Goal: Task Accomplishment & Management: Use online tool/utility

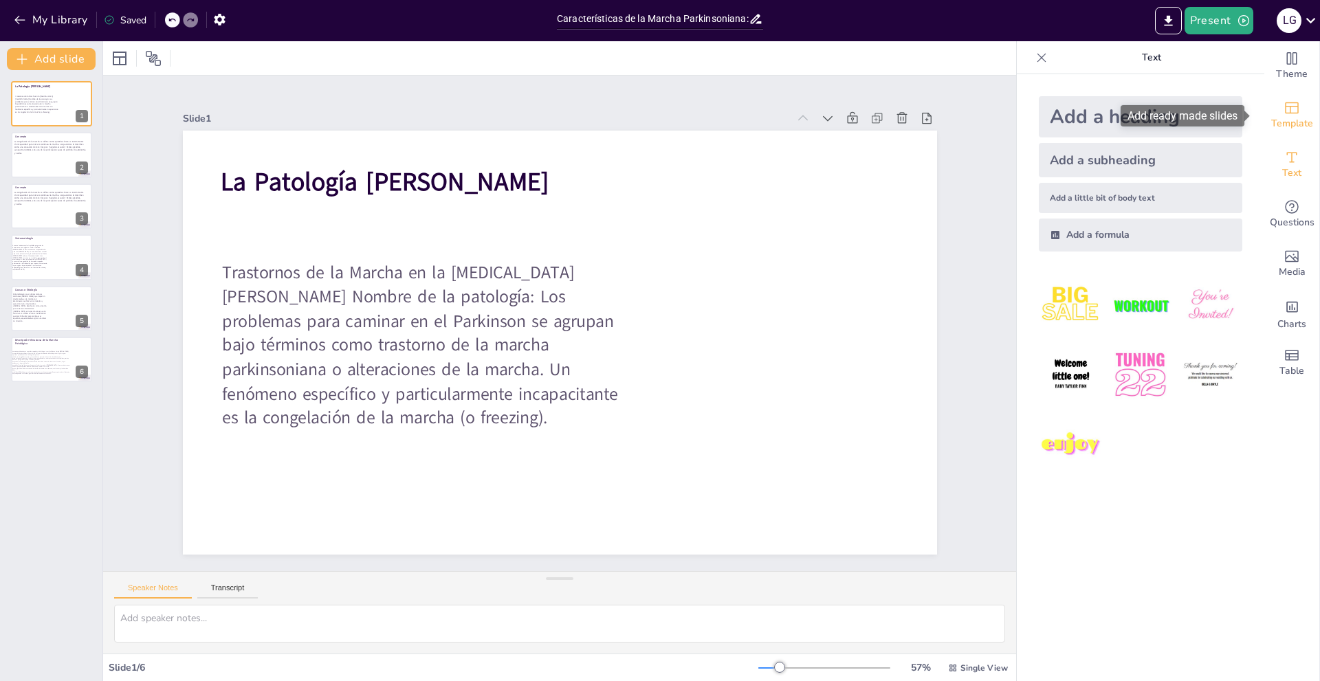
click at [1272, 119] on span "Template" at bounding box center [1292, 123] width 42 height 15
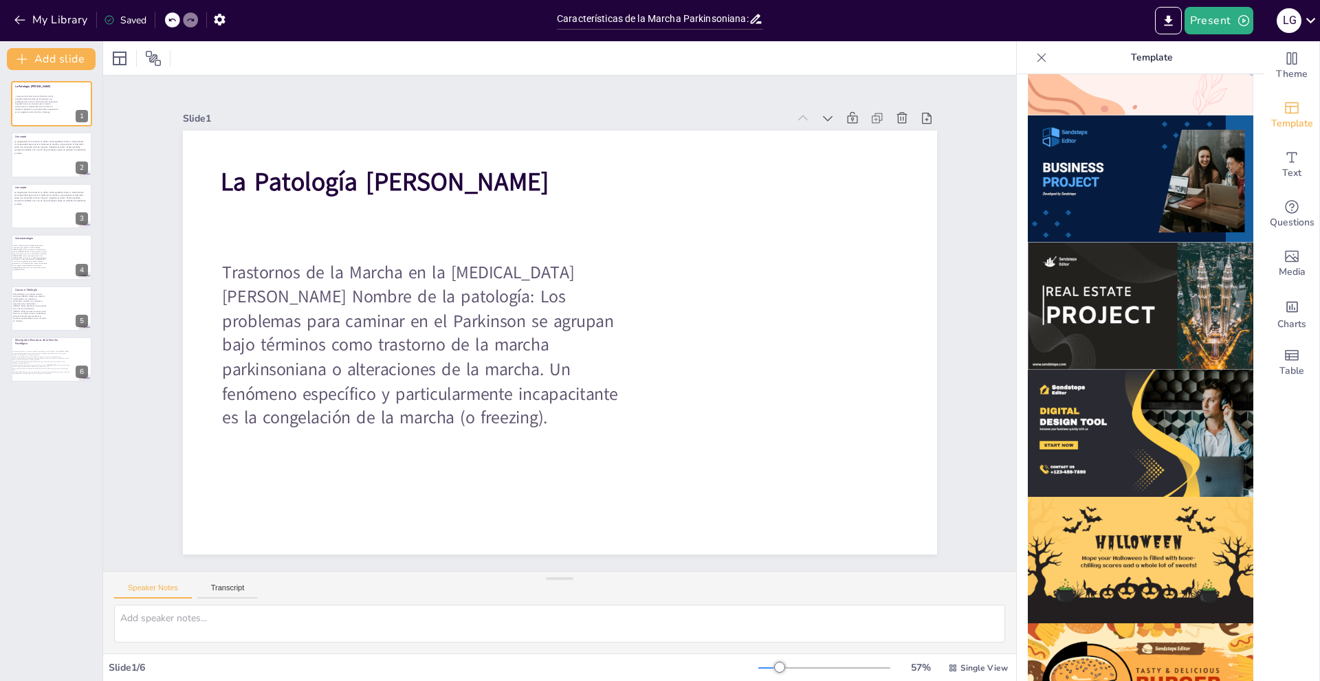
scroll to position [1123, 0]
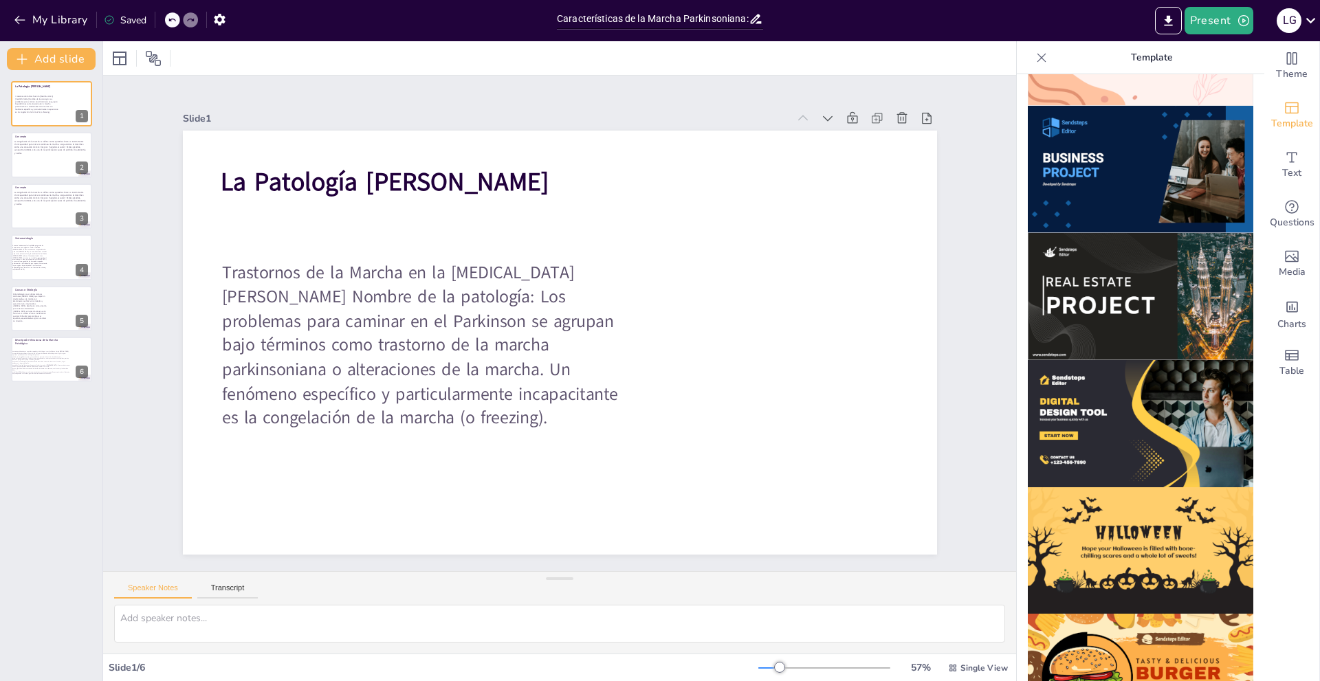
click at [1134, 159] on img at bounding box center [1140, 169] width 225 height 127
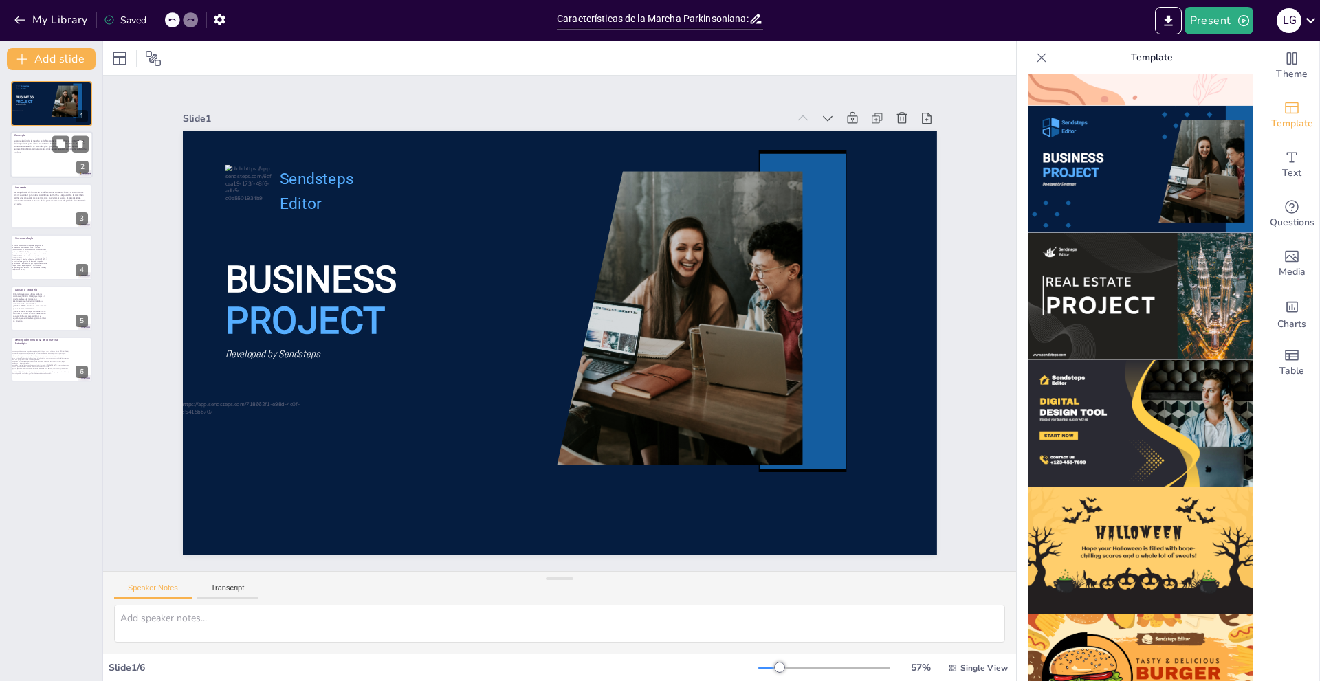
click at [82, 155] on div at bounding box center [51, 155] width 82 height 47
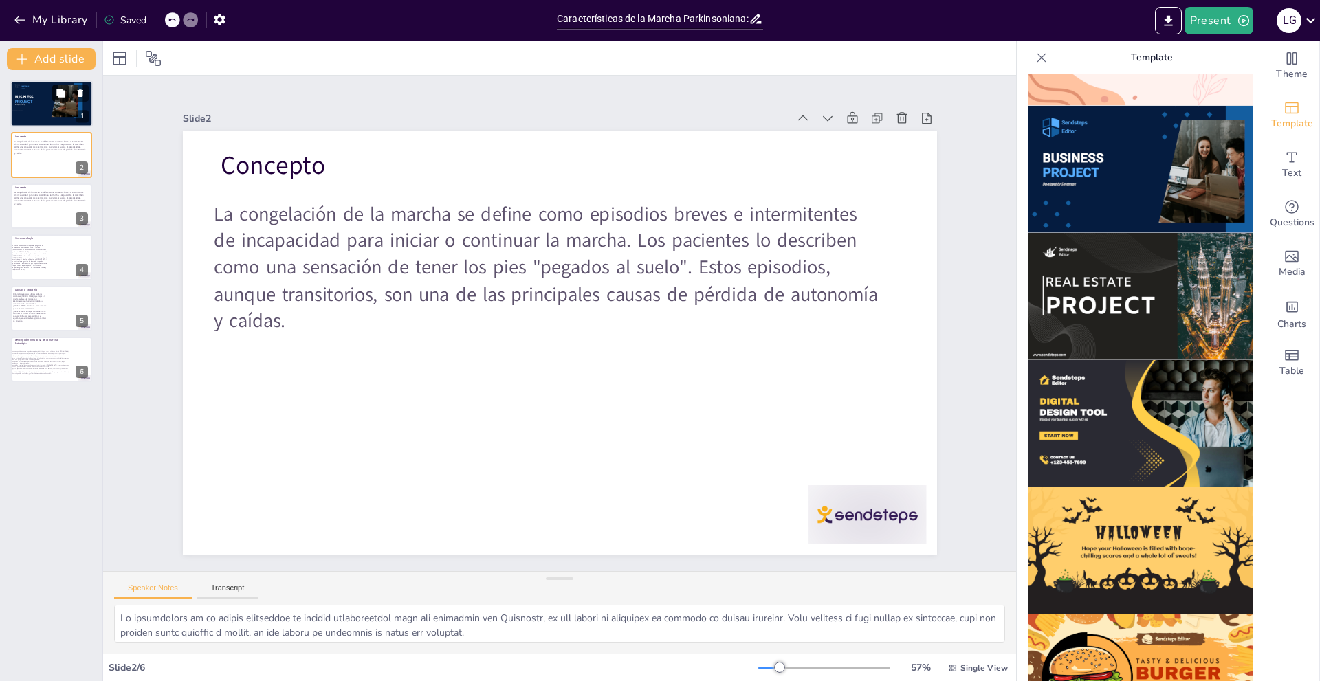
click at [64, 100] on button at bounding box center [60, 93] width 16 height 16
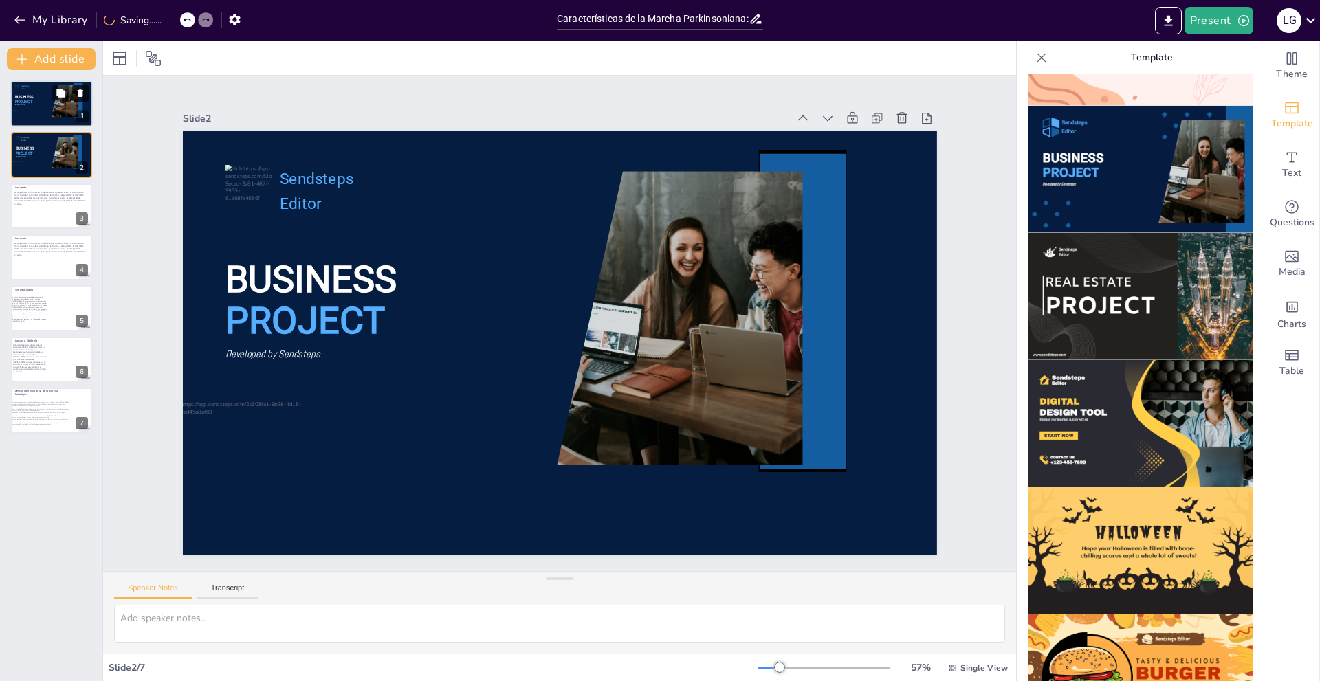
click at [82, 96] on icon at bounding box center [80, 93] width 5 height 8
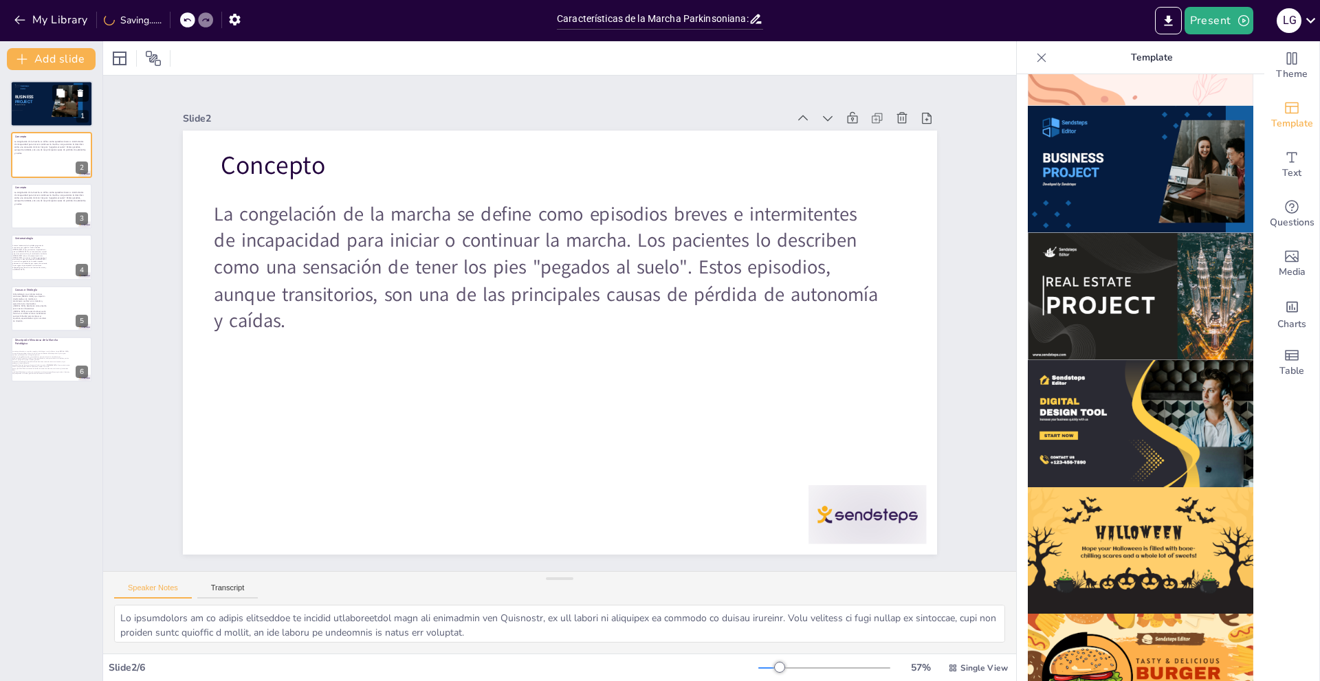
click at [82, 96] on icon at bounding box center [80, 93] width 5 height 8
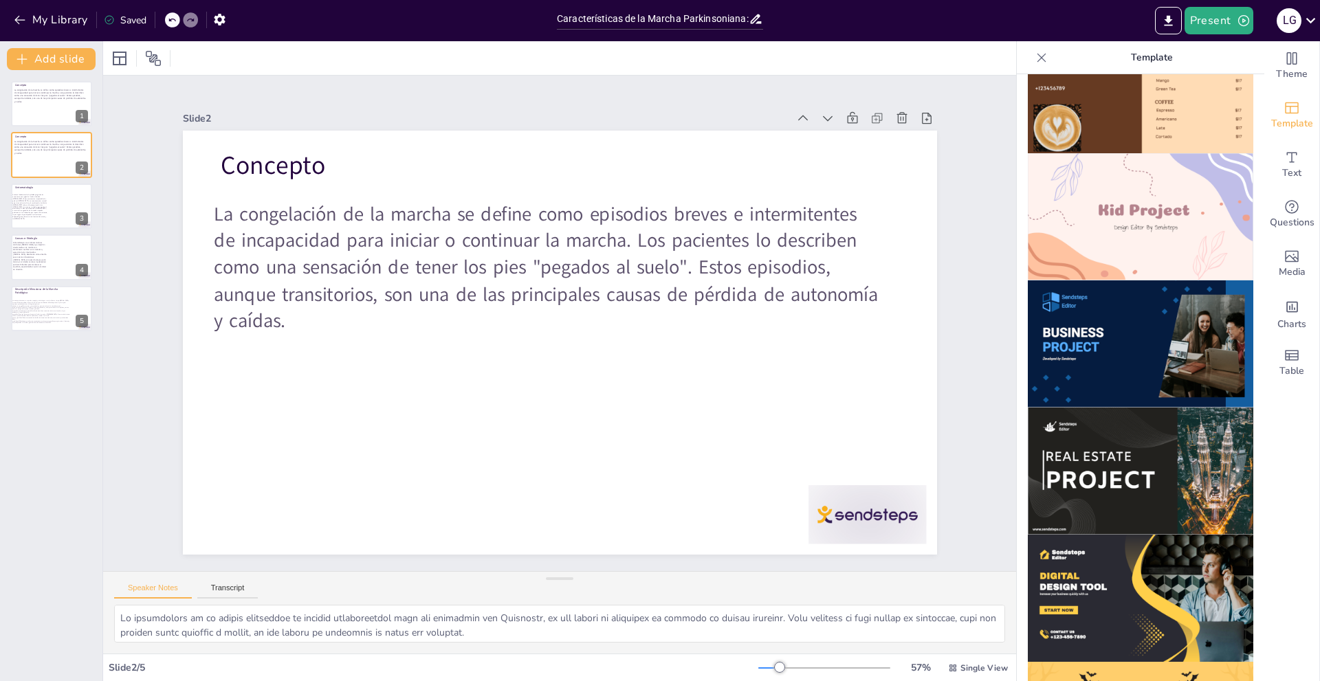
scroll to position [979, 0]
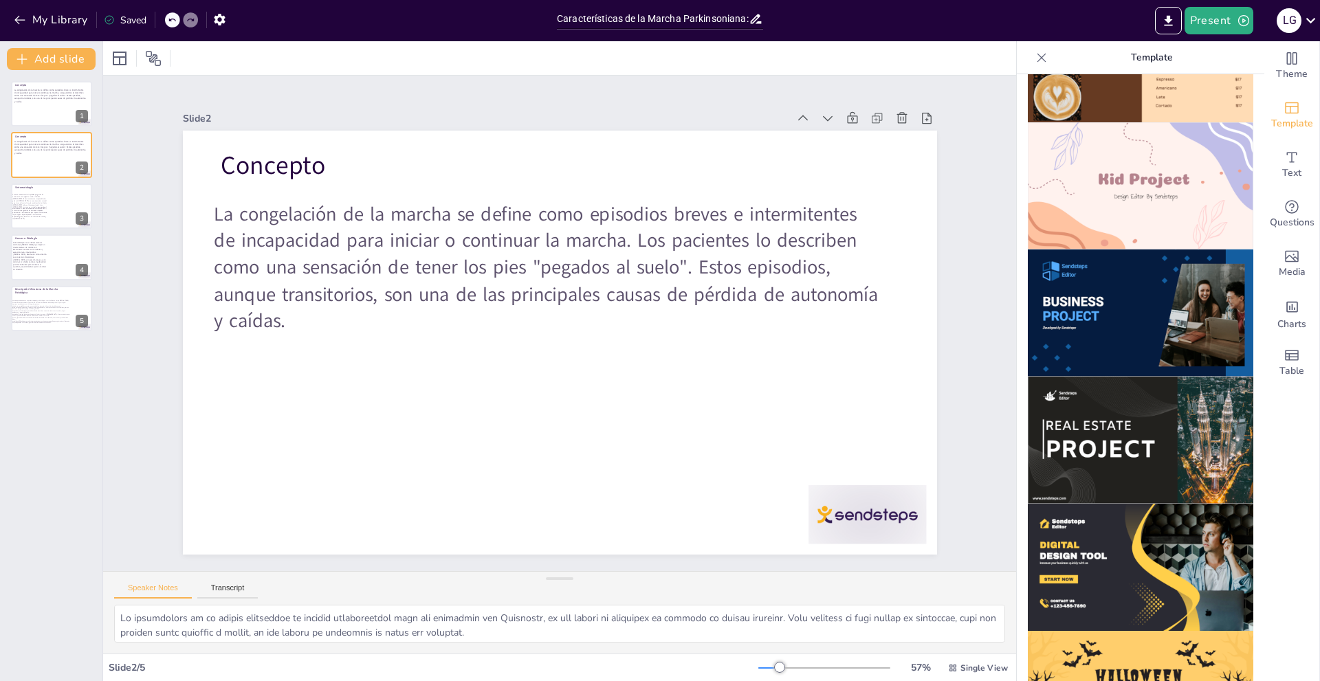
click at [1124, 287] on img at bounding box center [1140, 313] width 225 height 127
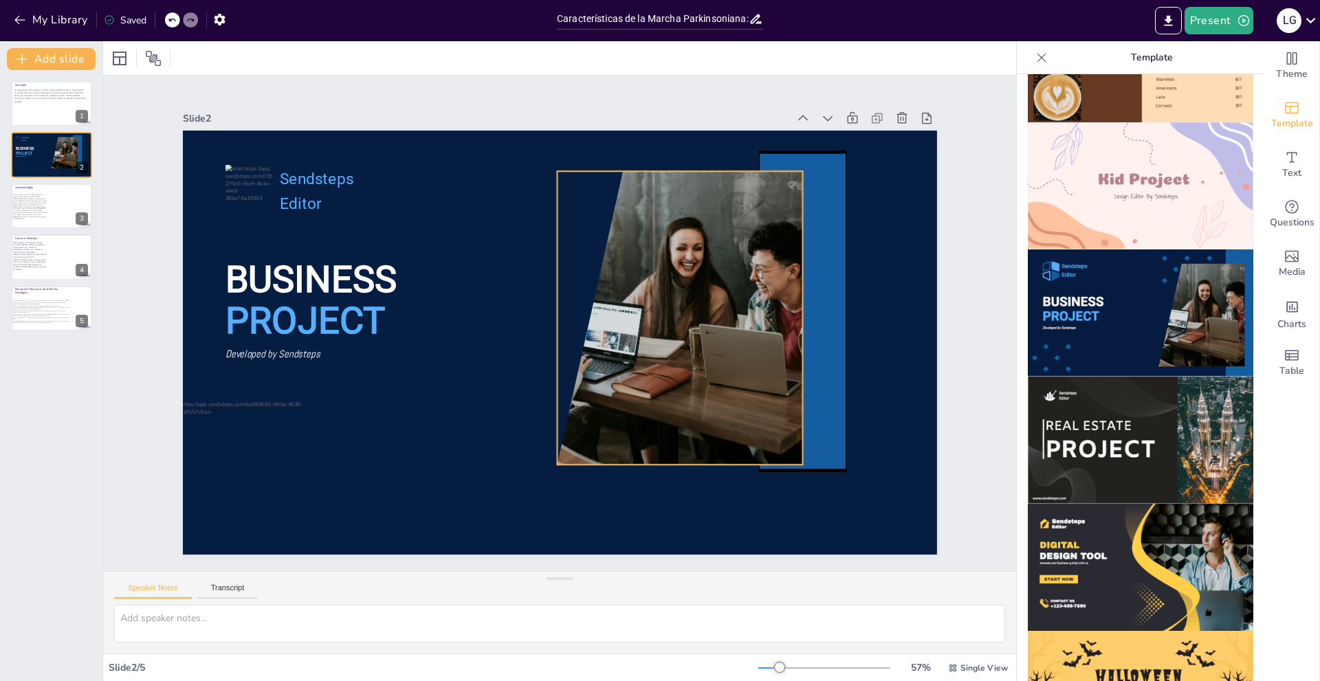
click at [575, 294] on div at bounding box center [679, 318] width 245 height 294
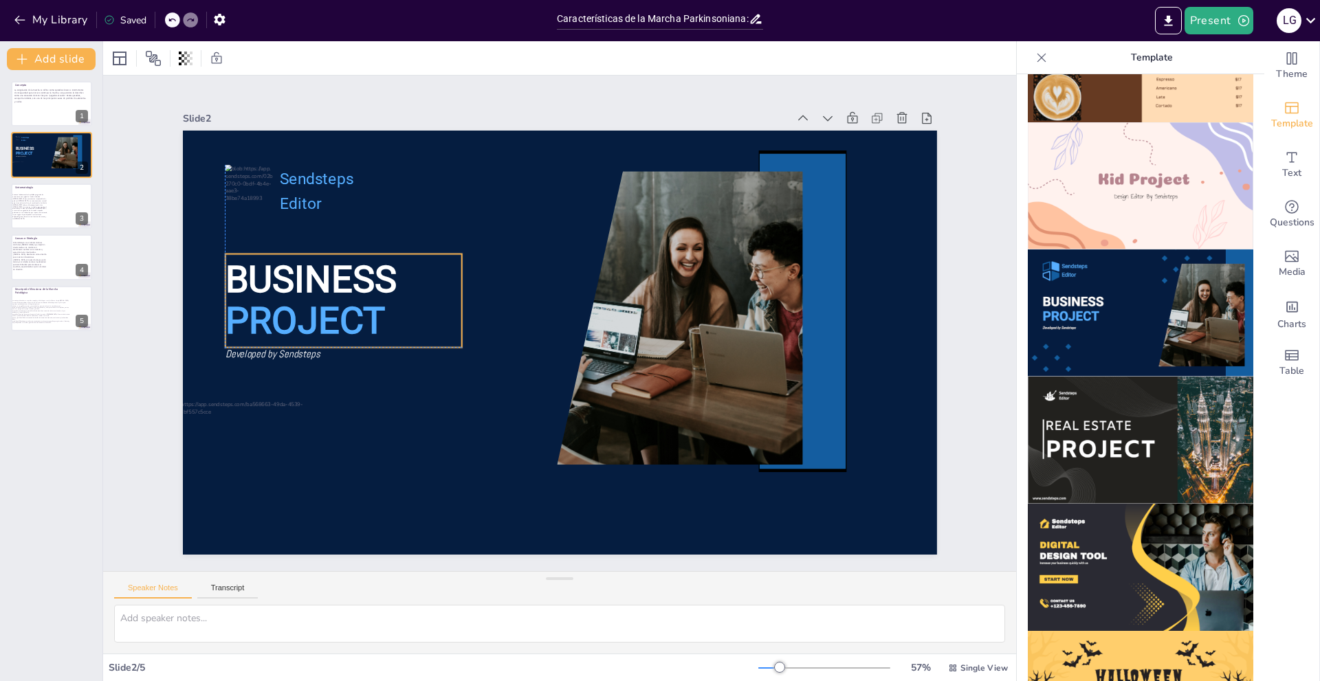
click at [414, 275] on p "BUSINESS" at bounding box center [343, 280] width 236 height 52
click at [247, 177] on div at bounding box center [248, 192] width 47 height 55
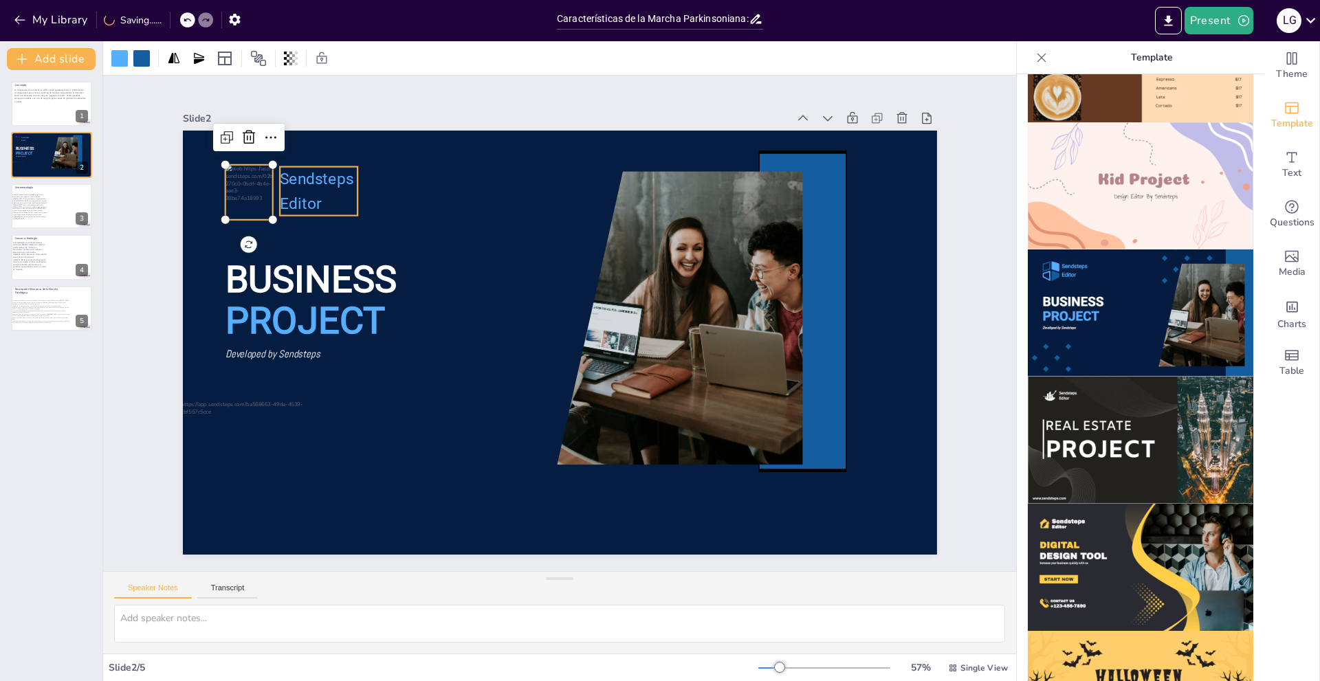
click at [280, 195] on span "Editor" at bounding box center [301, 204] width 42 height 18
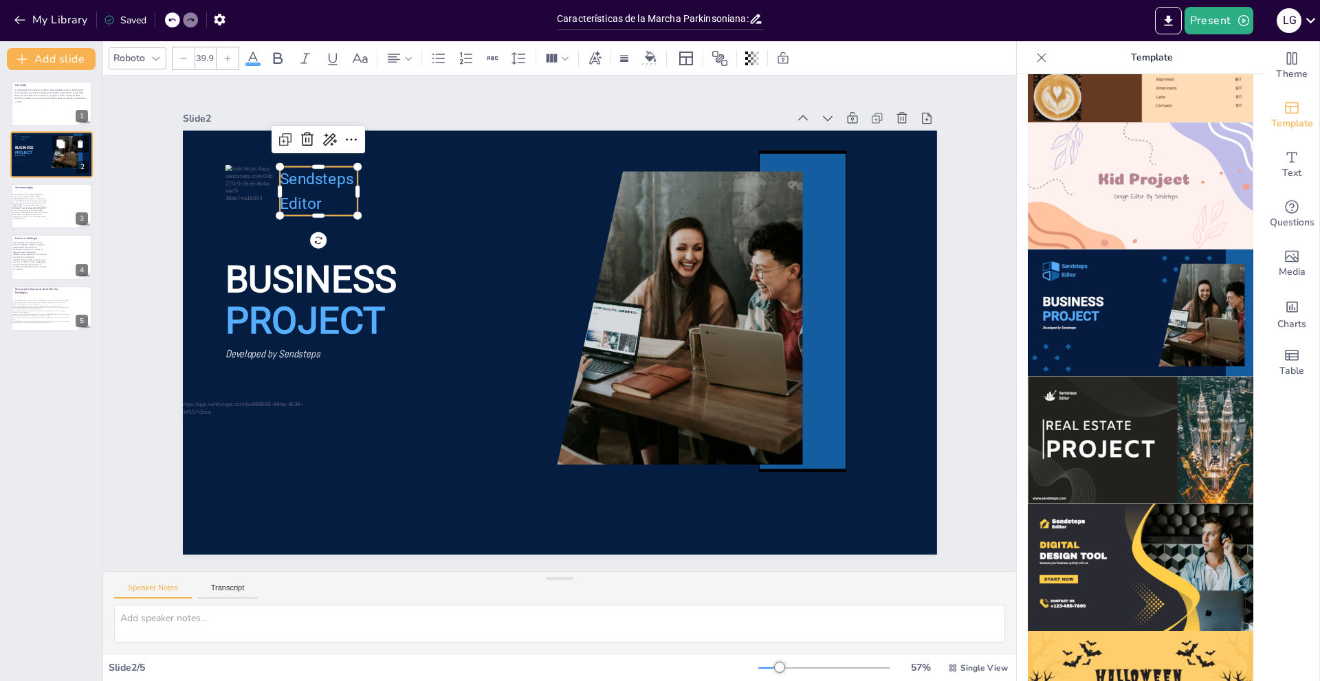
click at [81, 143] on icon at bounding box center [80, 145] width 5 height 8
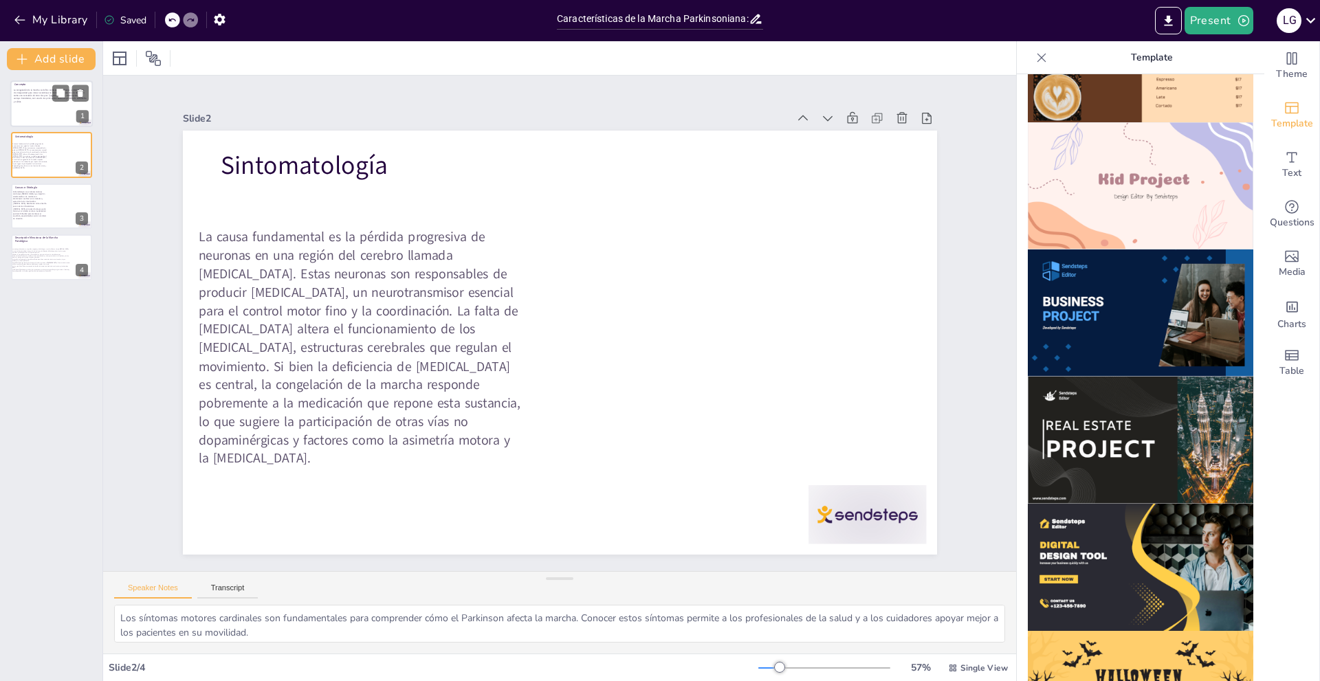
click at [28, 105] on div at bounding box center [51, 103] width 82 height 47
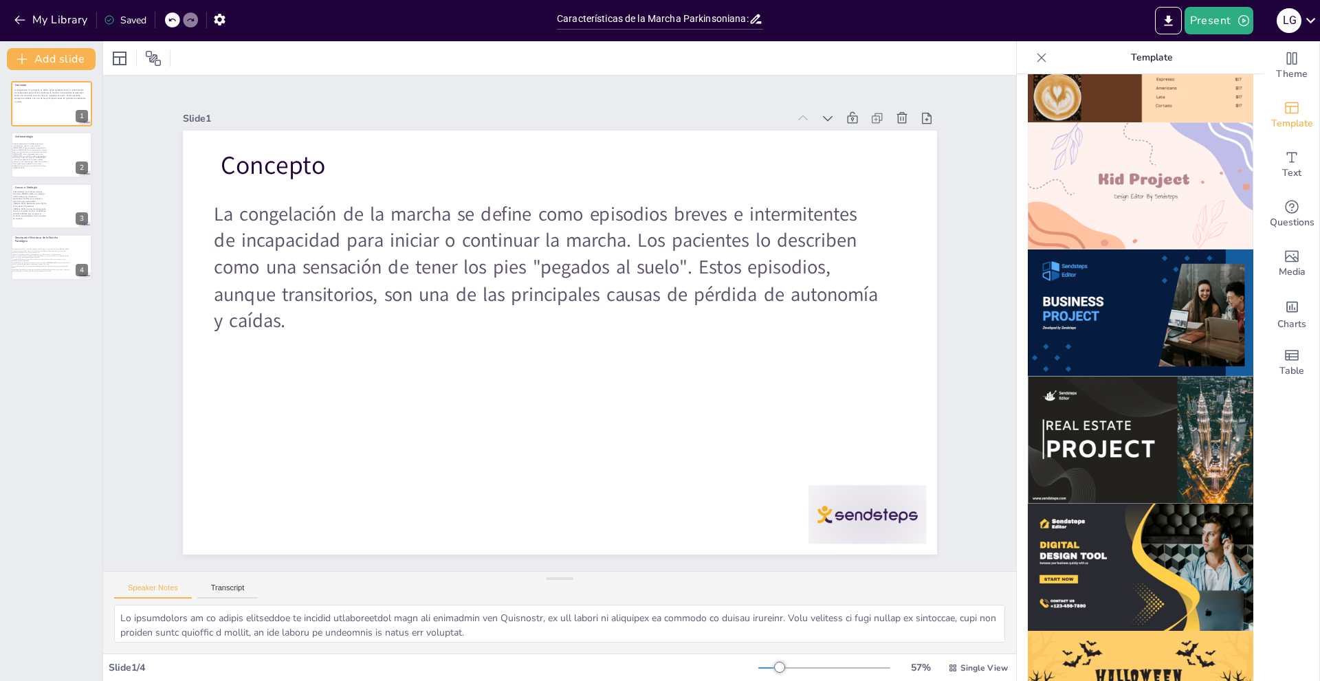
click at [173, 16] on icon at bounding box center [172, 20] width 8 height 8
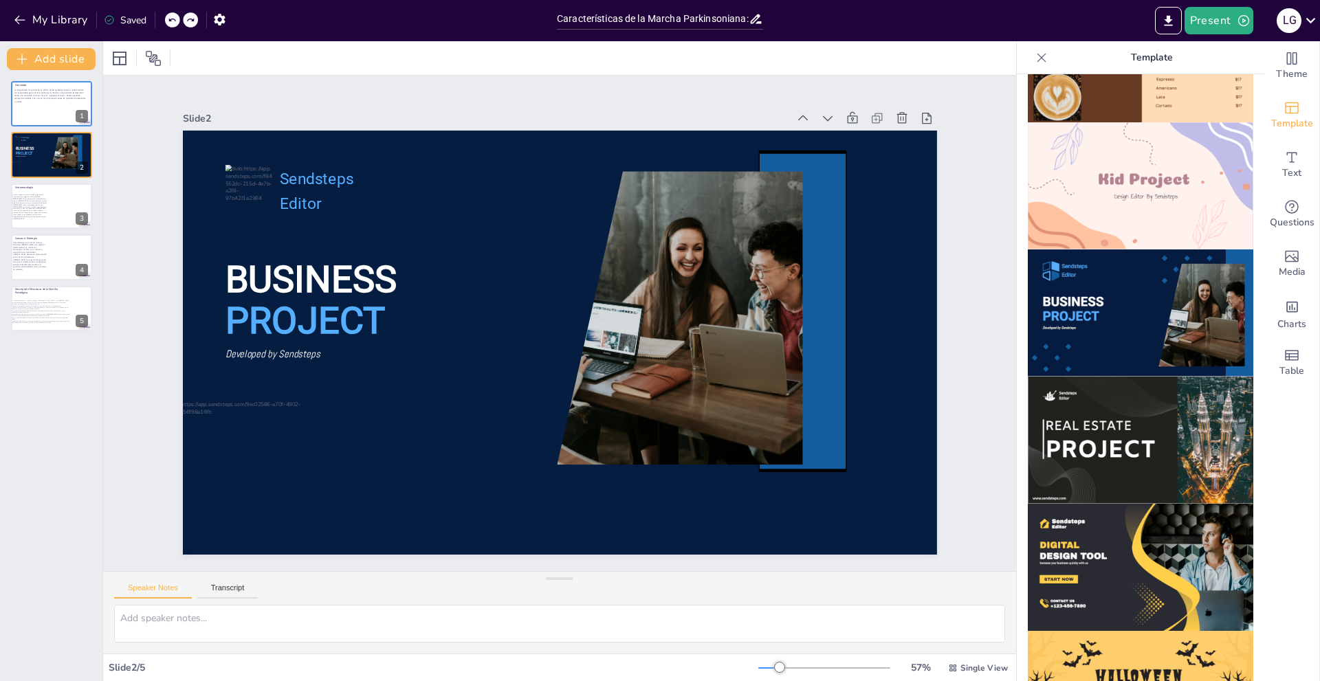
click at [173, 16] on icon at bounding box center [172, 20] width 8 height 8
click at [195, 22] on icon at bounding box center [190, 20] width 8 height 8
click at [169, 15] on div at bounding box center [172, 19] width 15 height 15
click at [174, 21] on icon at bounding box center [172, 20] width 8 height 8
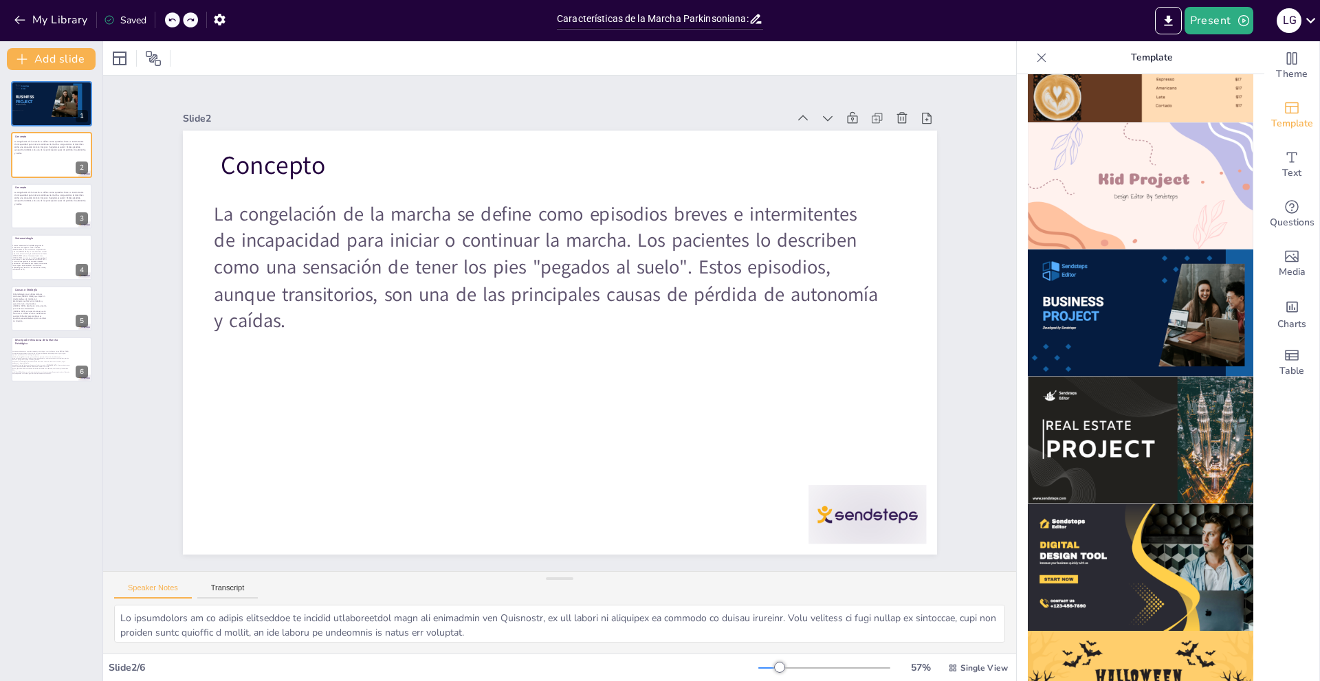
click at [177, 23] on div at bounding box center [172, 19] width 15 height 15
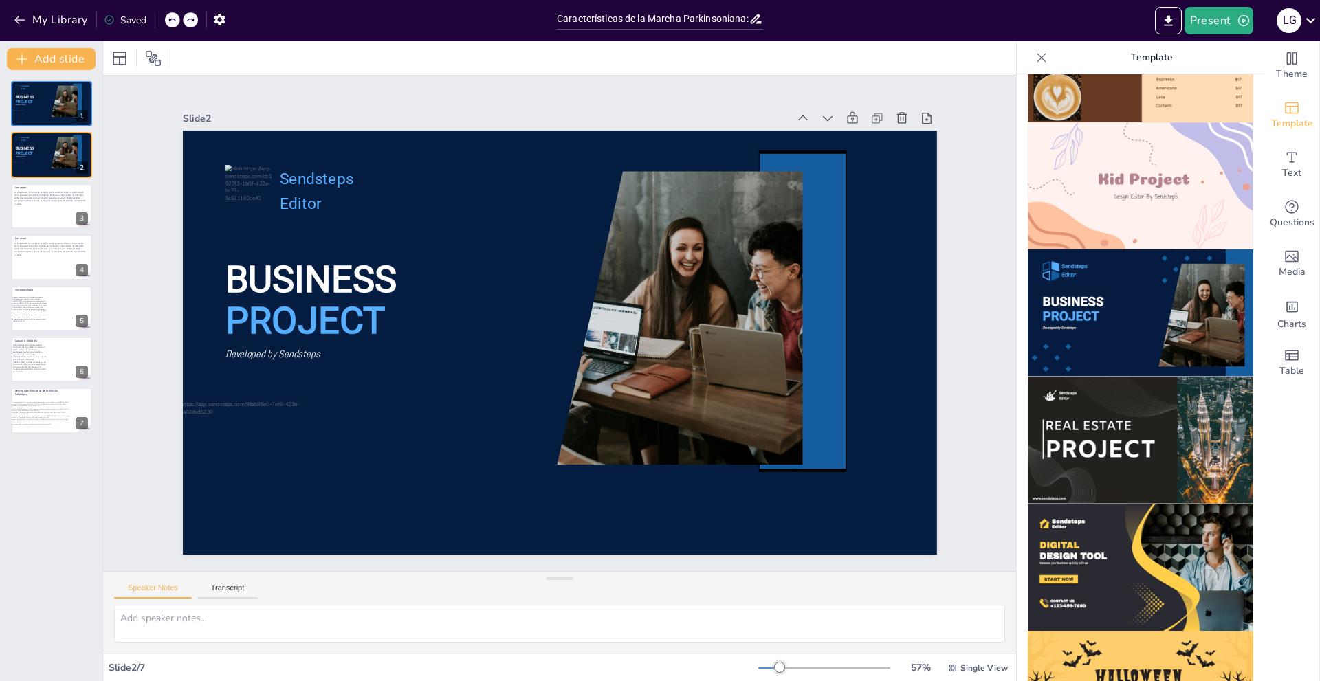
click at [177, 23] on div at bounding box center [172, 19] width 15 height 15
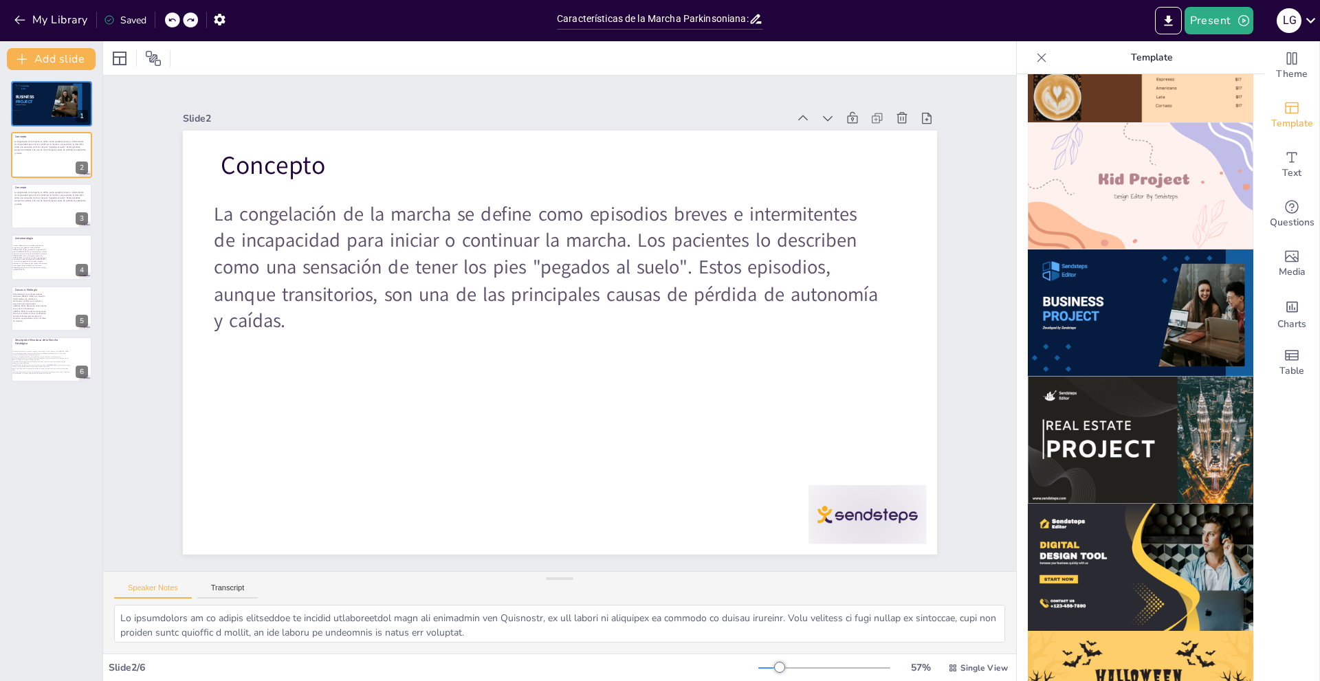
click at [177, 23] on div at bounding box center [172, 19] width 15 height 15
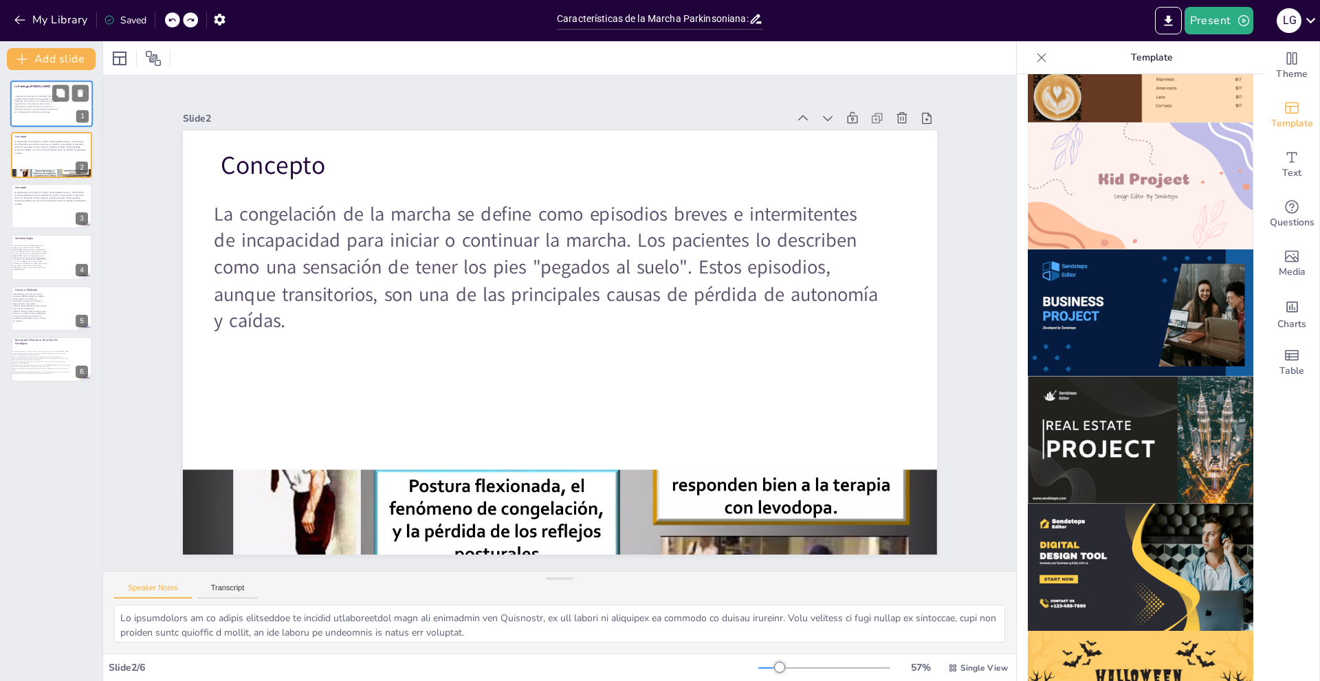
click at [45, 107] on span "Trastornos de la Marcha en la [MEDICAL_DATA][PERSON_NAME] Nombre de la patologí…" at bounding box center [35, 104] width 43 height 19
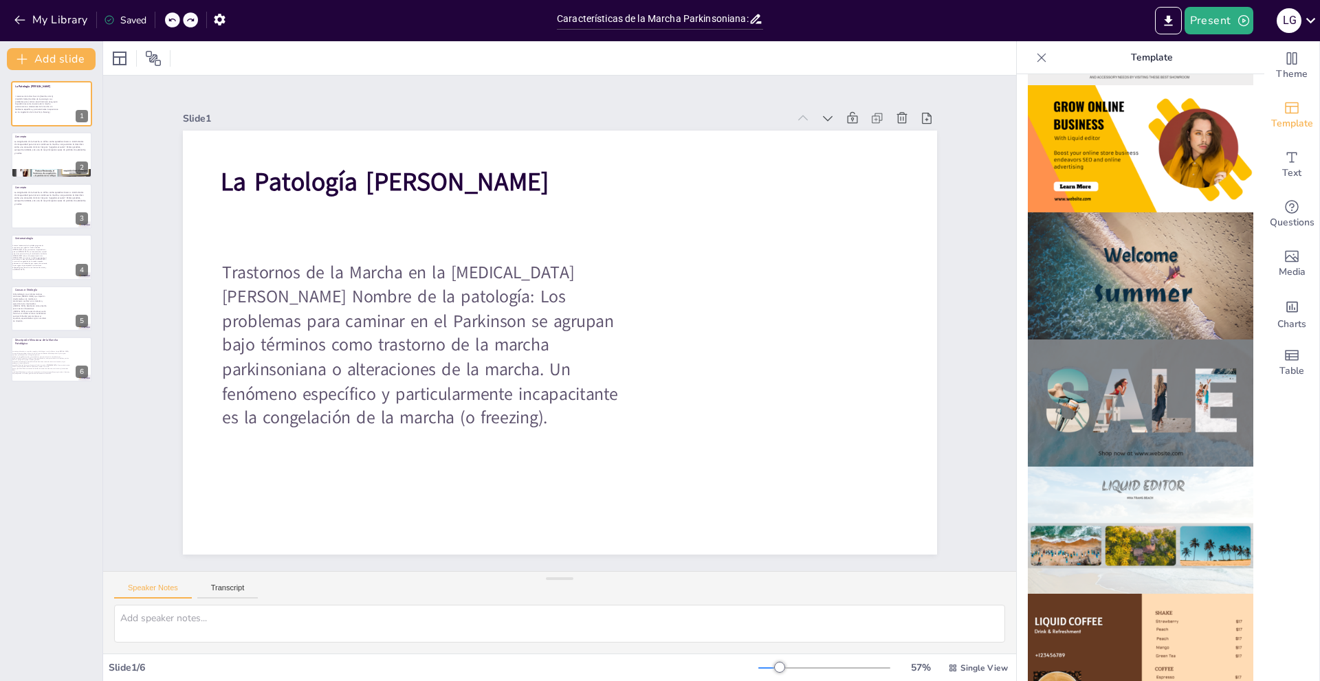
scroll to position [641, 0]
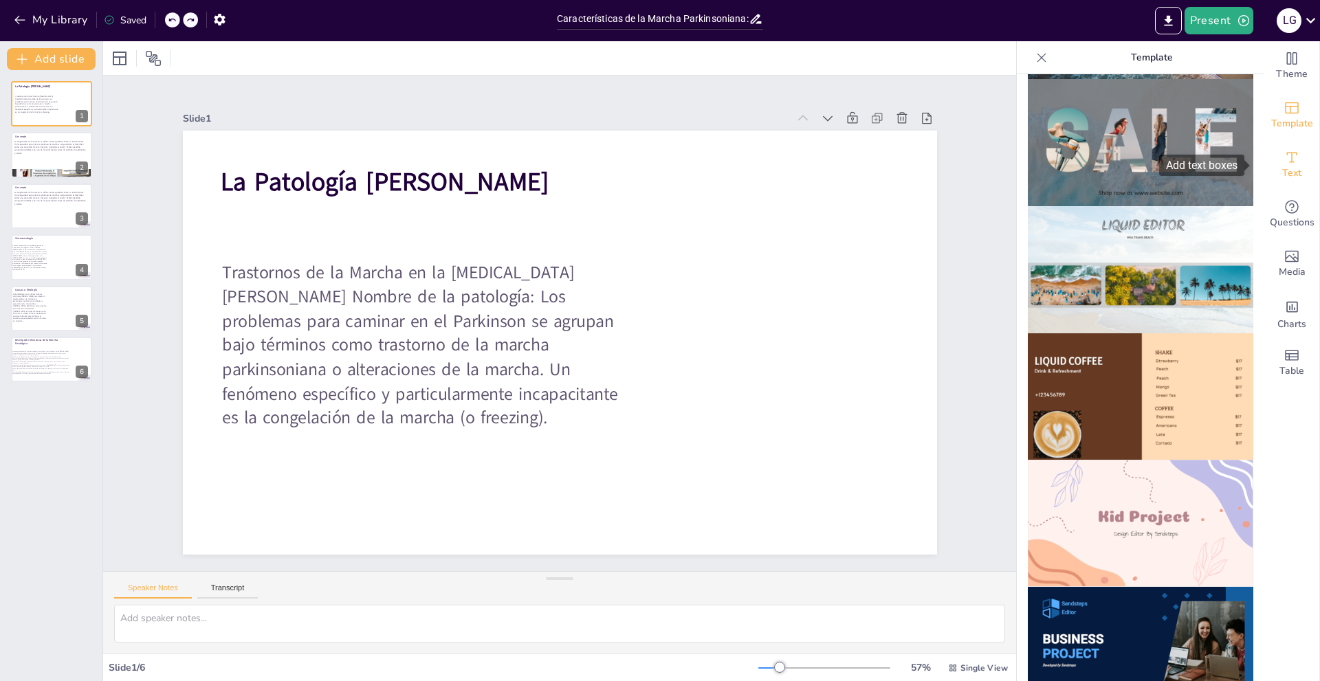
click at [1294, 170] on div "Text" at bounding box center [1291, 164] width 55 height 49
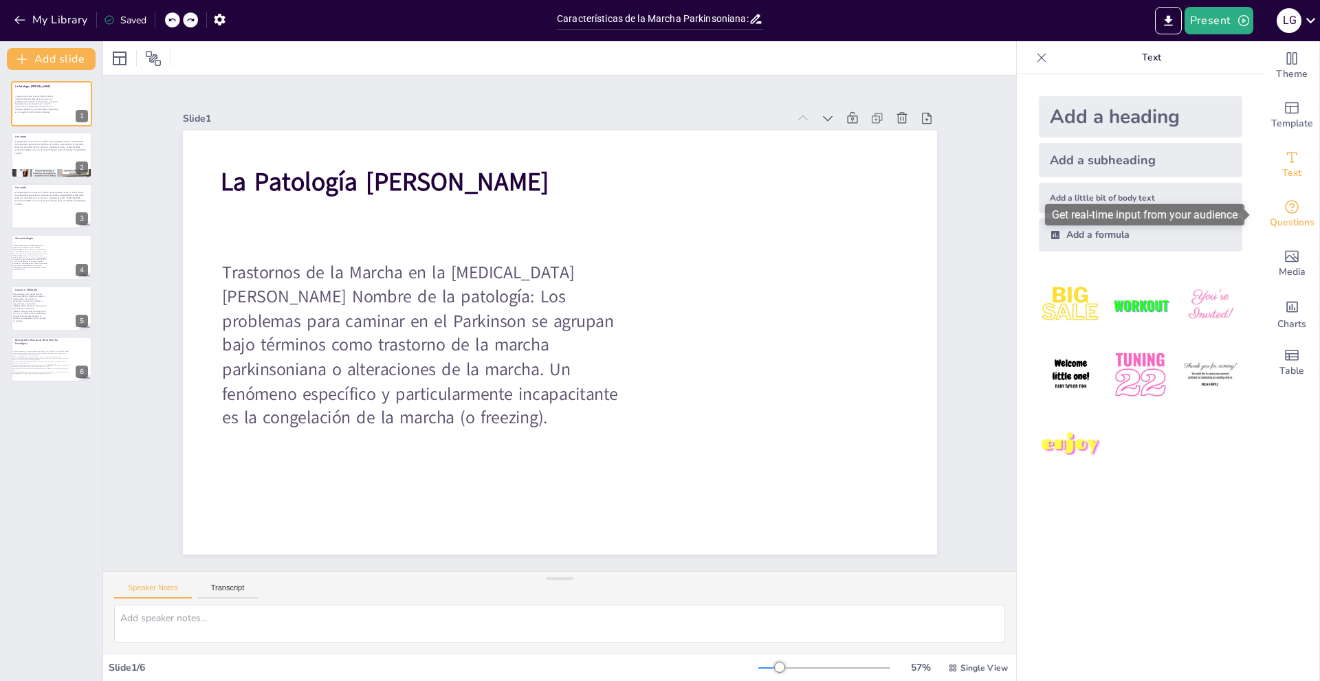
click at [1281, 190] on div "Questions" at bounding box center [1291, 214] width 55 height 49
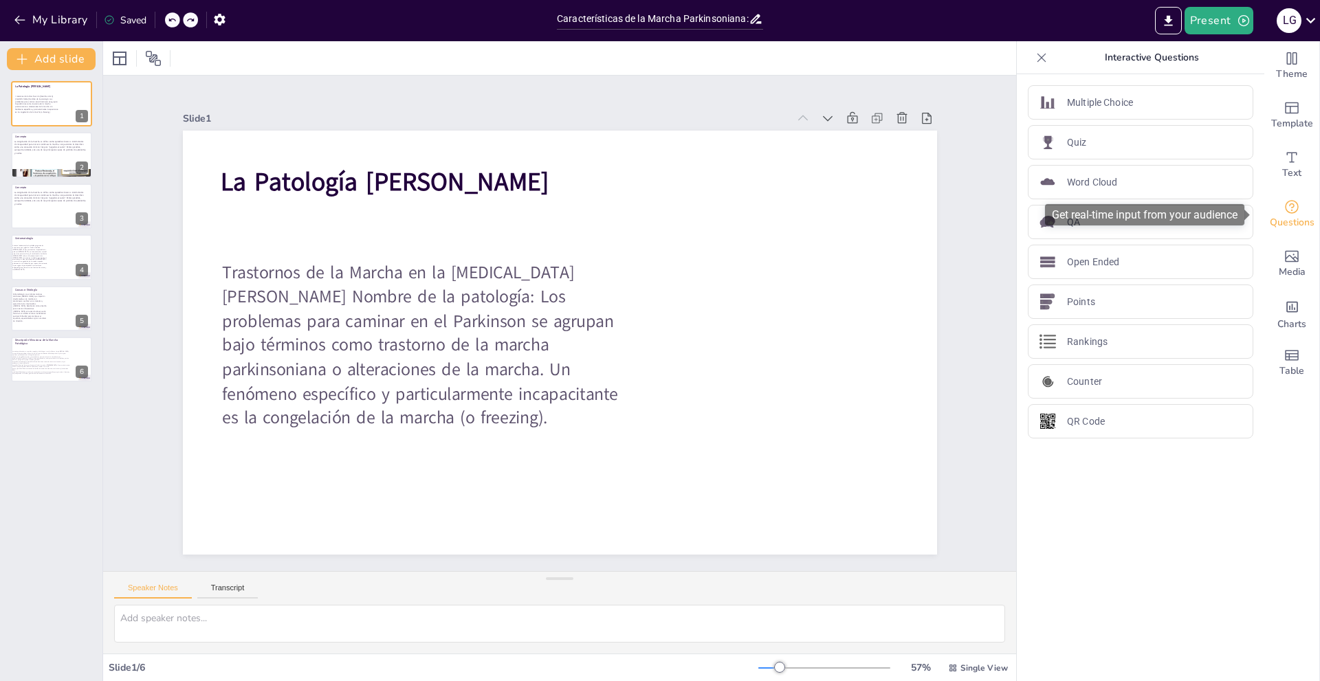
click at [1273, 234] on div "Questions" at bounding box center [1291, 214] width 55 height 49
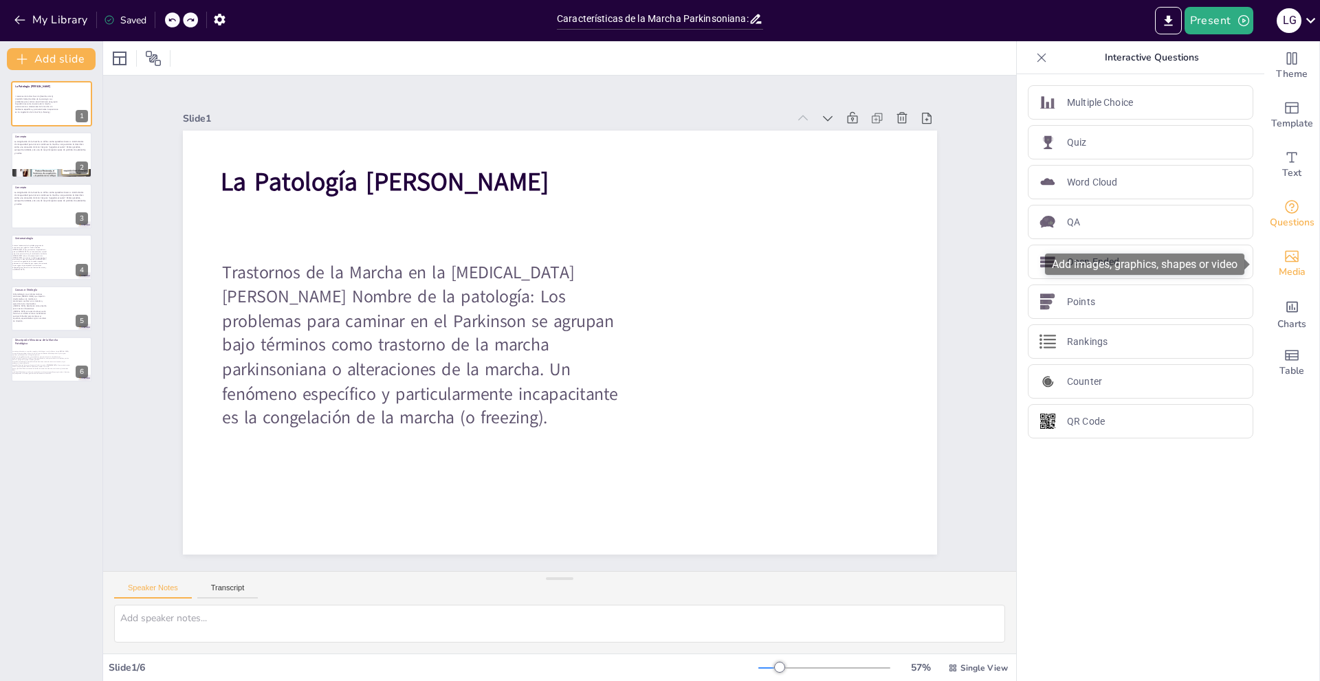
click at [1286, 259] on icon "Add images, graphics, shapes or video" at bounding box center [1291, 256] width 16 height 16
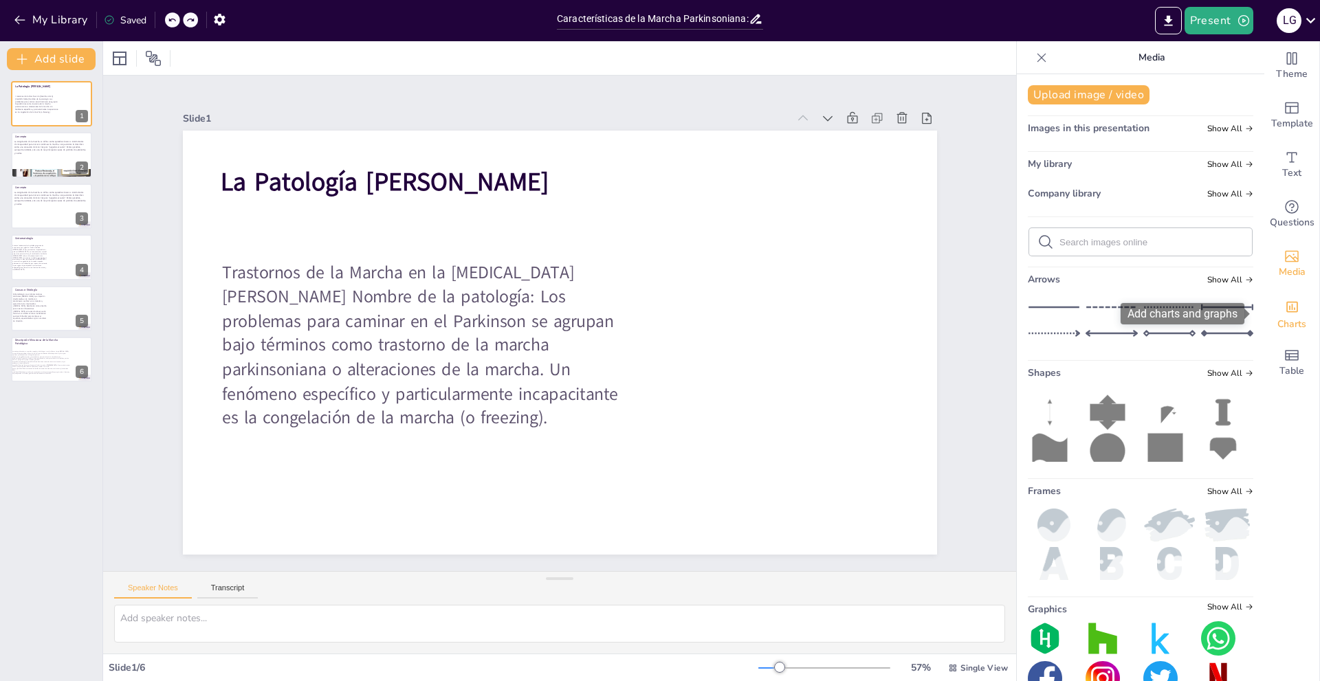
click at [1301, 320] on div "Charts" at bounding box center [1291, 313] width 55 height 49
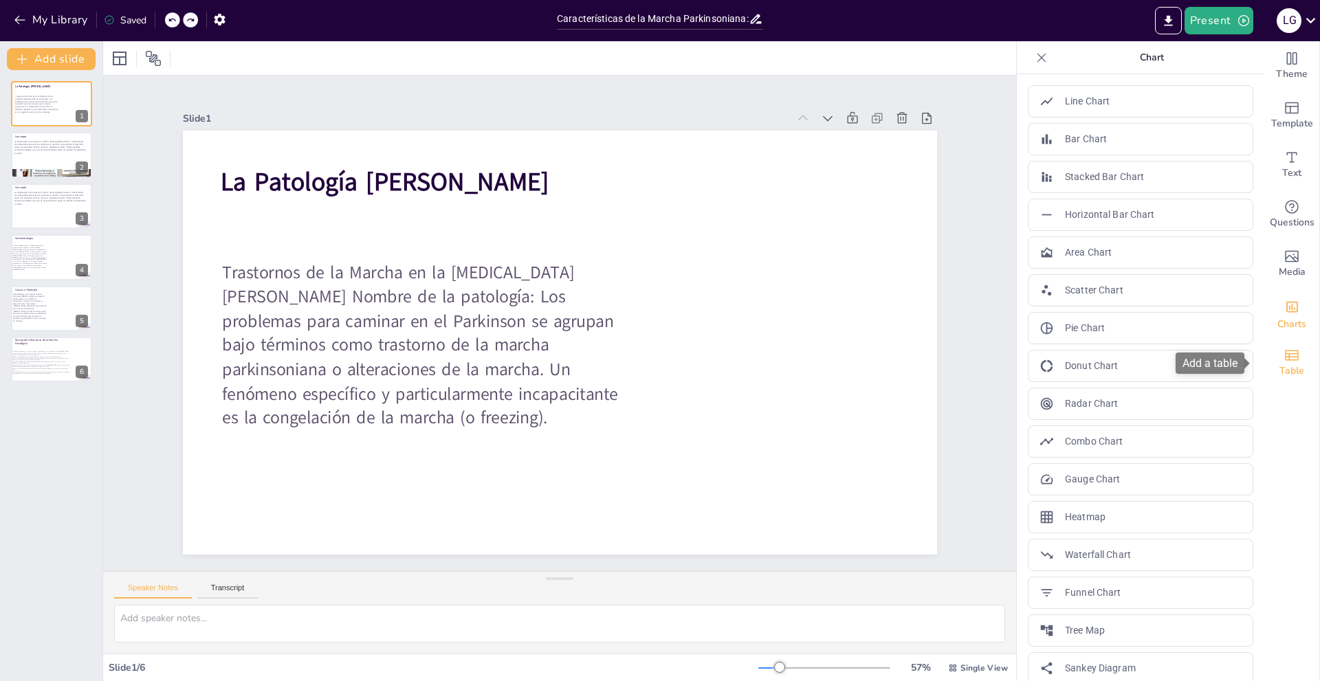
click at [1264, 354] on div "Table" at bounding box center [1291, 362] width 55 height 49
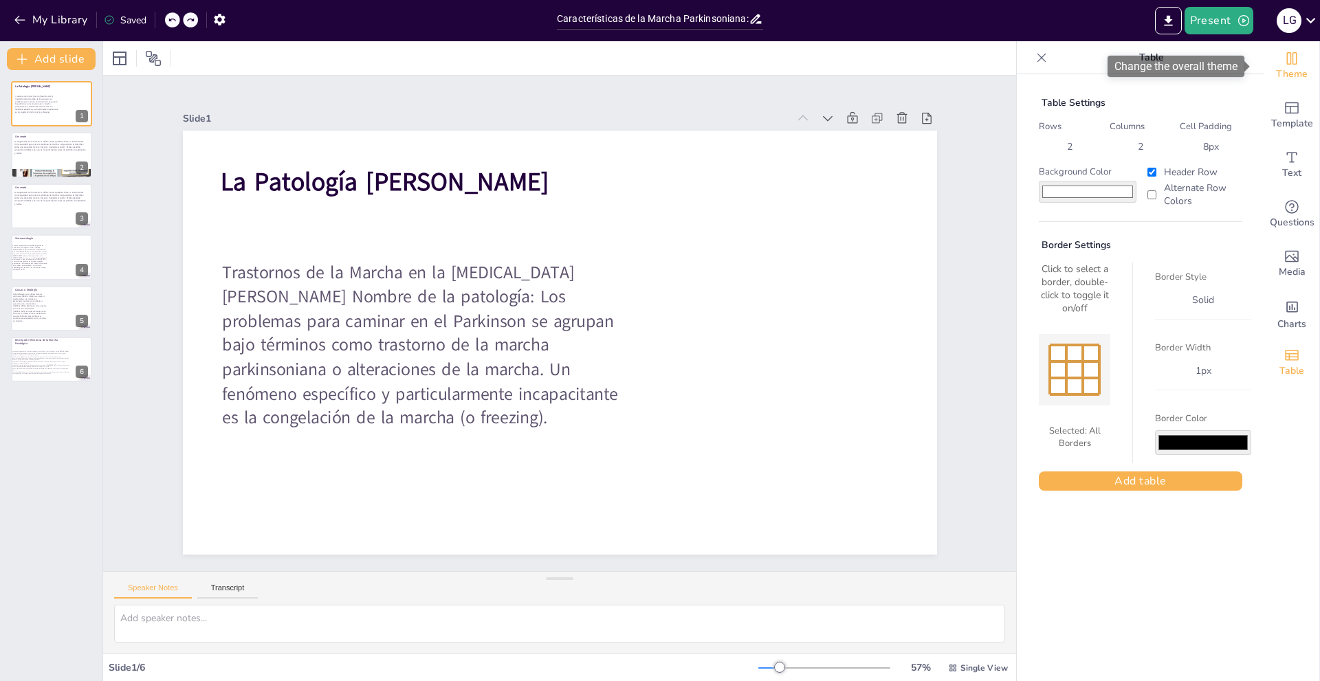
click at [1281, 79] on span "Theme" at bounding box center [1292, 74] width 32 height 15
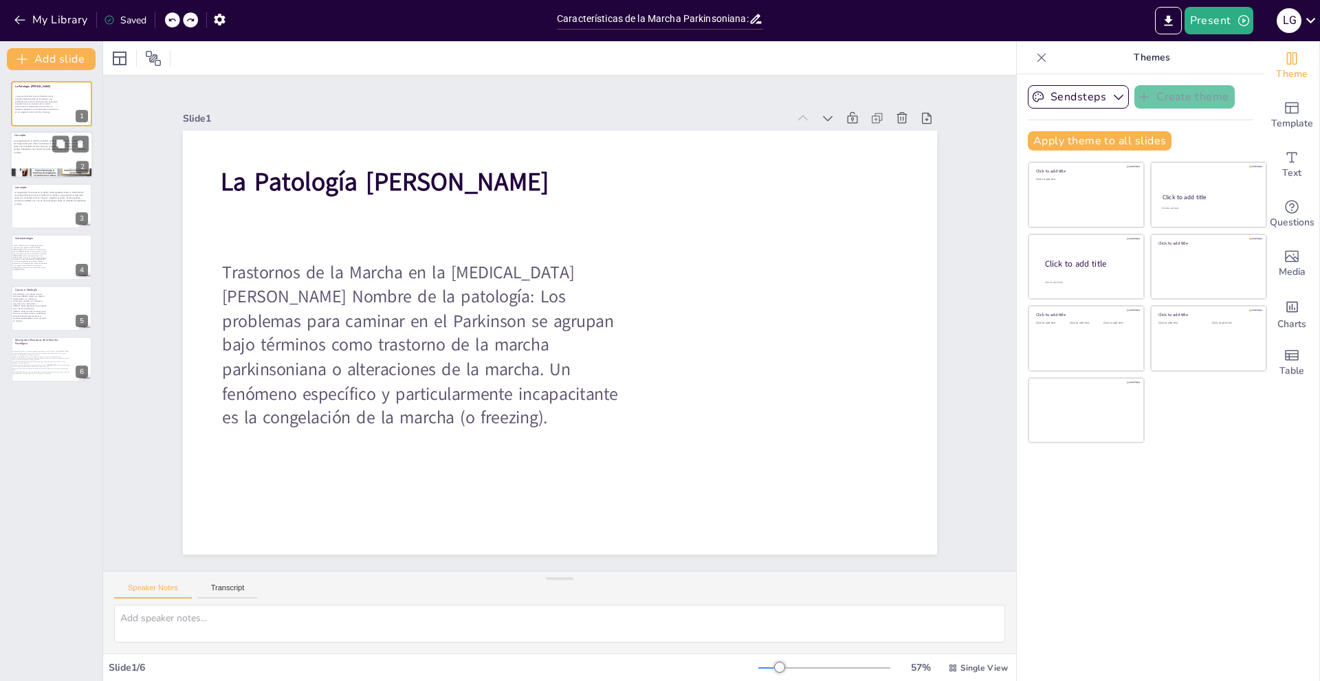
click at [51, 153] on p "La congelación de la marcha se define como episodios breves e intermitentes de …" at bounding box center [50, 147] width 73 height 14
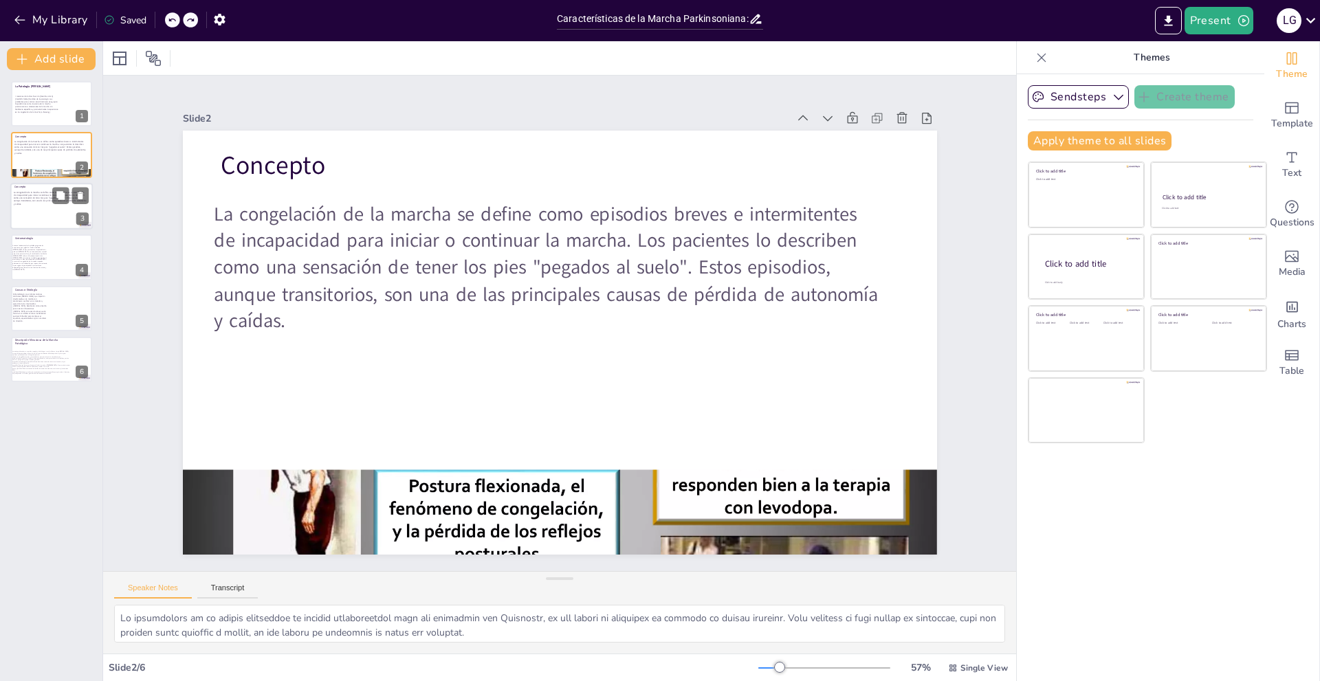
click at [49, 199] on span "La congelación de la marcha se define como episodios breves e intermitentes de …" at bounding box center [50, 197] width 73 height 14
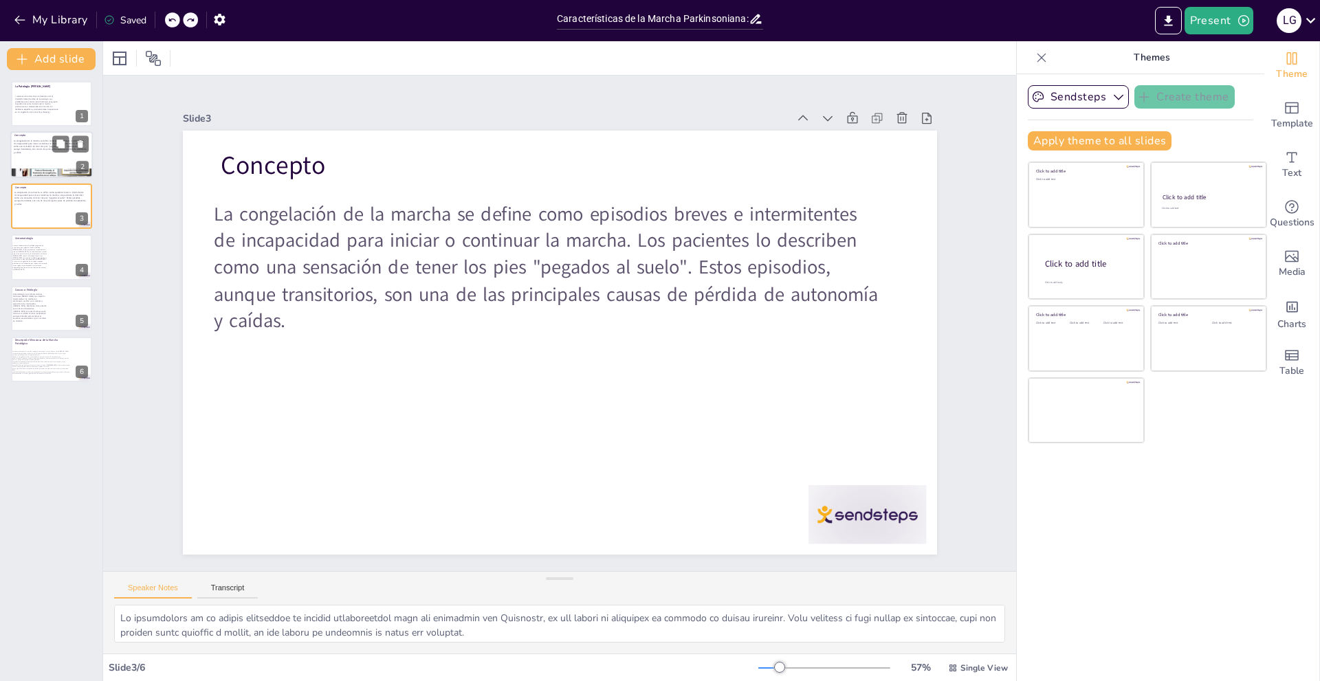
click at [38, 161] on div at bounding box center [51, 155] width 82 height 47
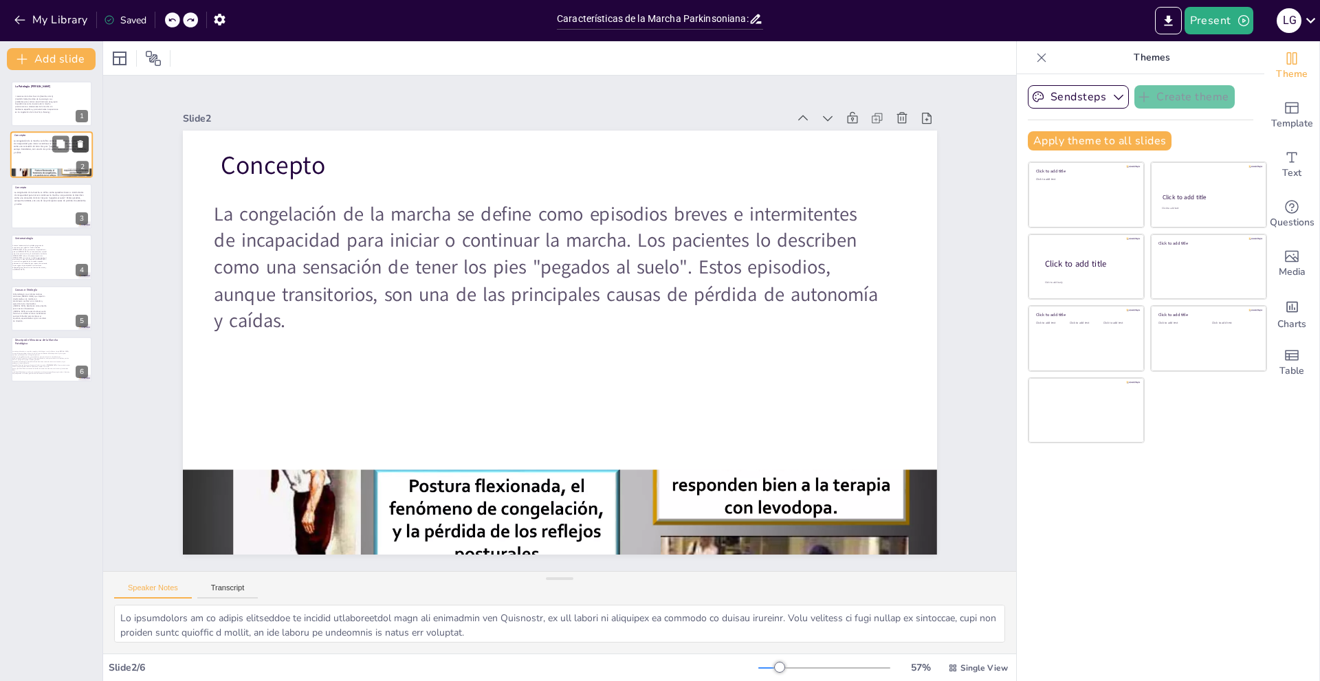
click at [86, 146] on button at bounding box center [80, 144] width 16 height 16
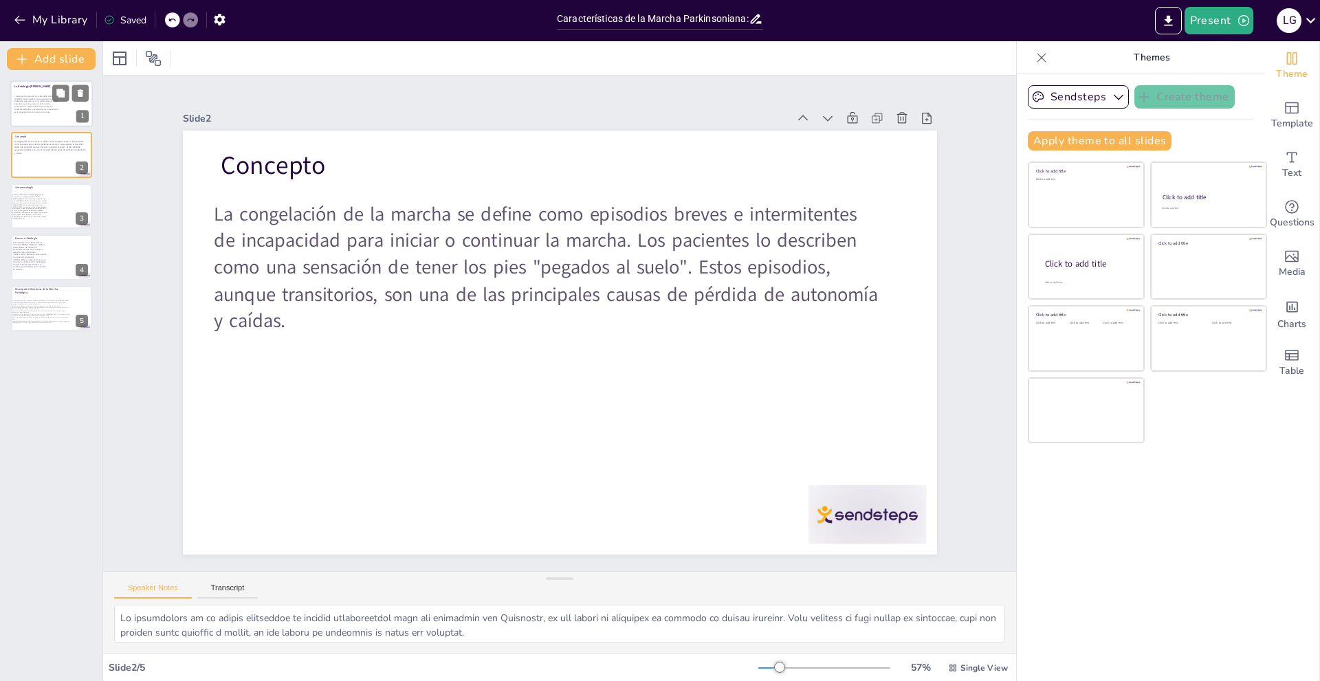
click at [43, 119] on div at bounding box center [51, 103] width 82 height 47
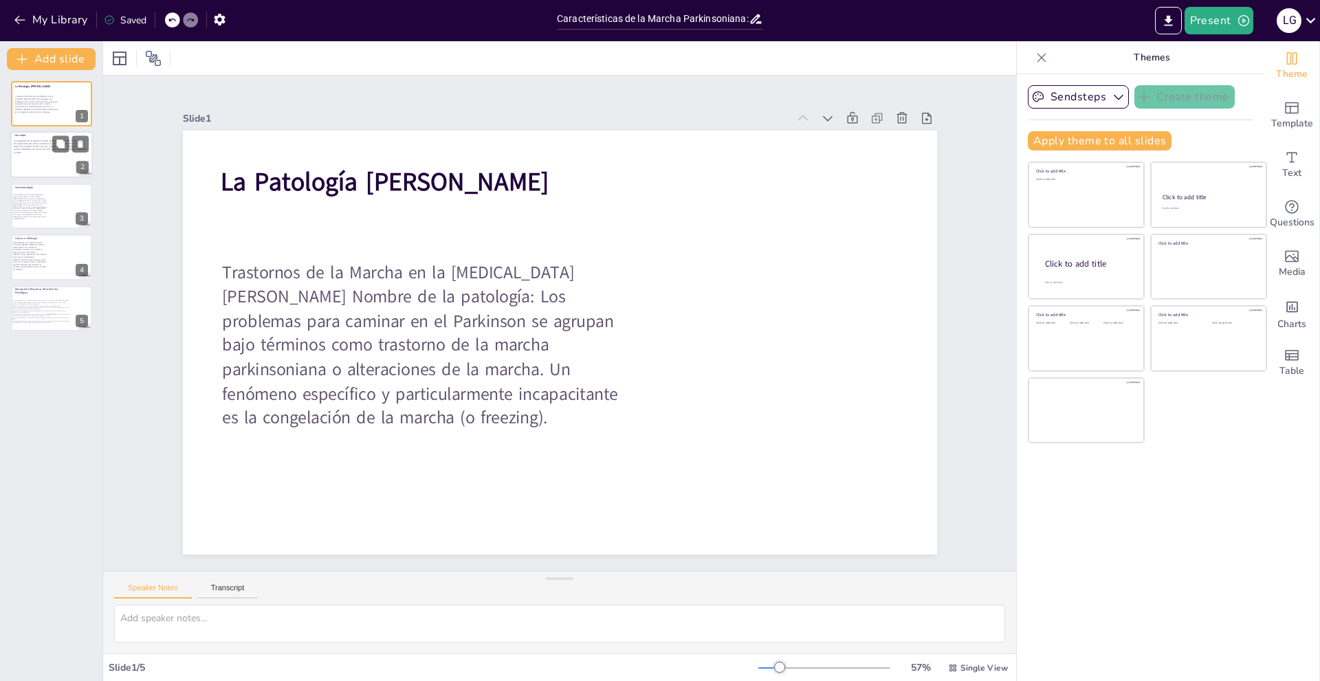
click at [38, 167] on div at bounding box center [51, 155] width 82 height 47
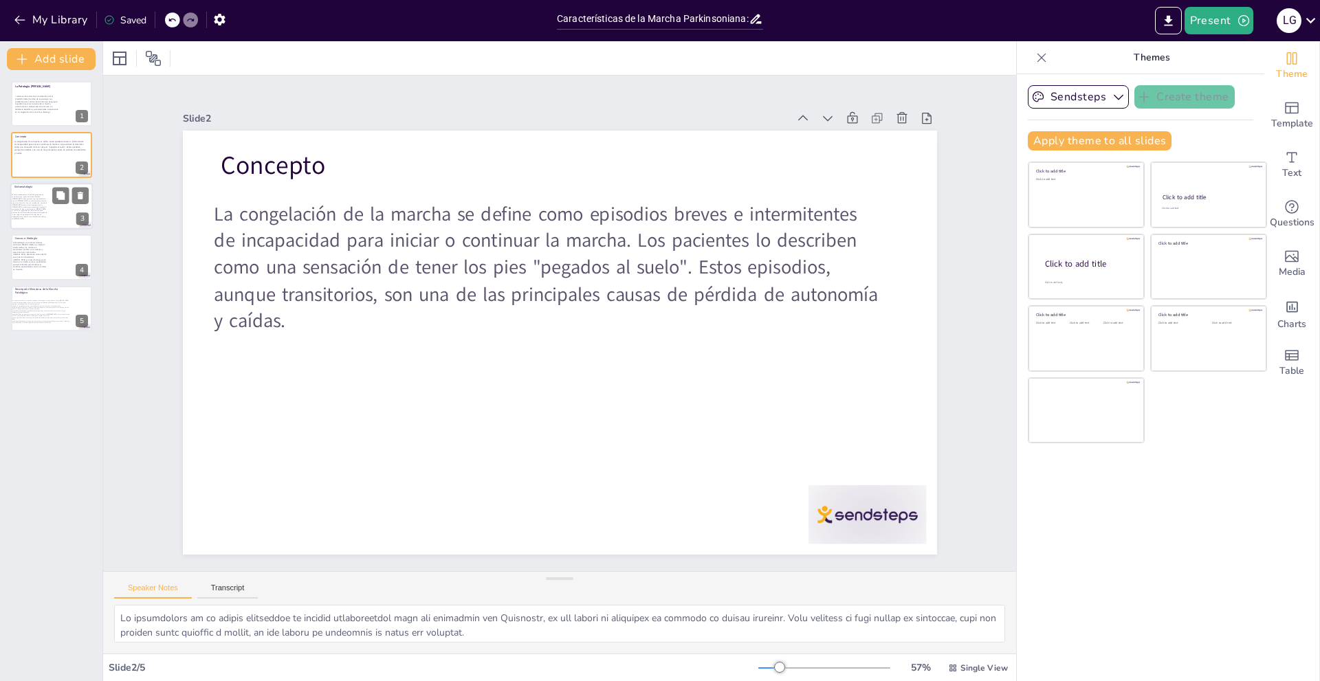
click at [38, 213] on span "La causa fundamental es la pérdida progresiva de neuronas en una región del cer…" at bounding box center [29, 207] width 35 height 26
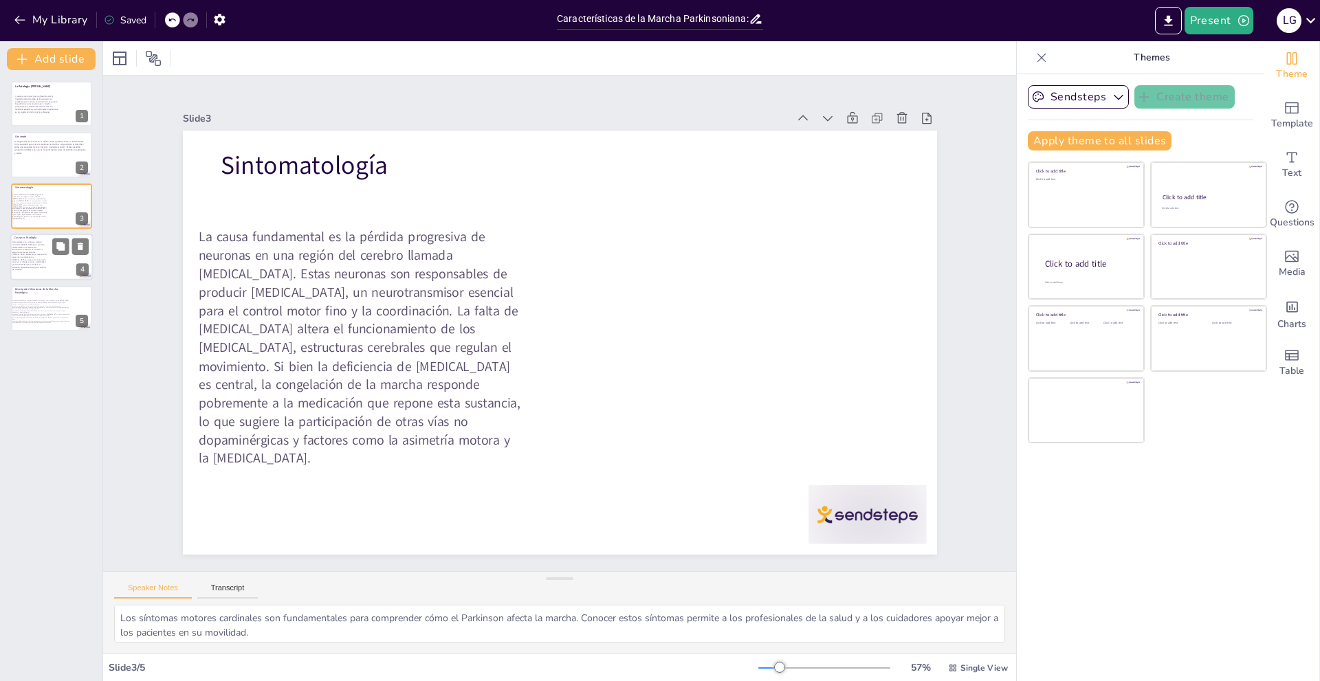
click at [44, 245] on p "Sintomatología: Los síntomas motores cardinales [PERSON_NAME] que impactan dire…" at bounding box center [29, 256] width 34 height 30
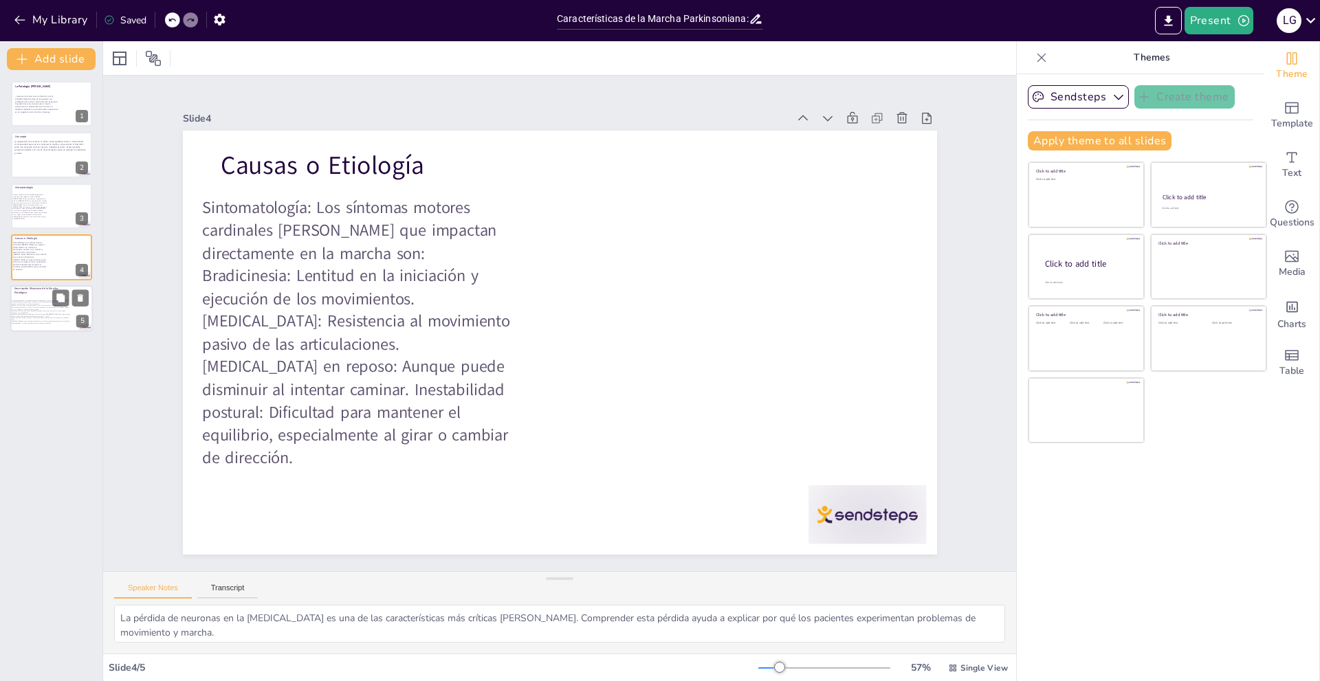
click at [49, 317] on span "Postura y equilibrio: Postura encorvada: Inclinación del tronco hacia adelante,…" at bounding box center [40, 318] width 58 height 3
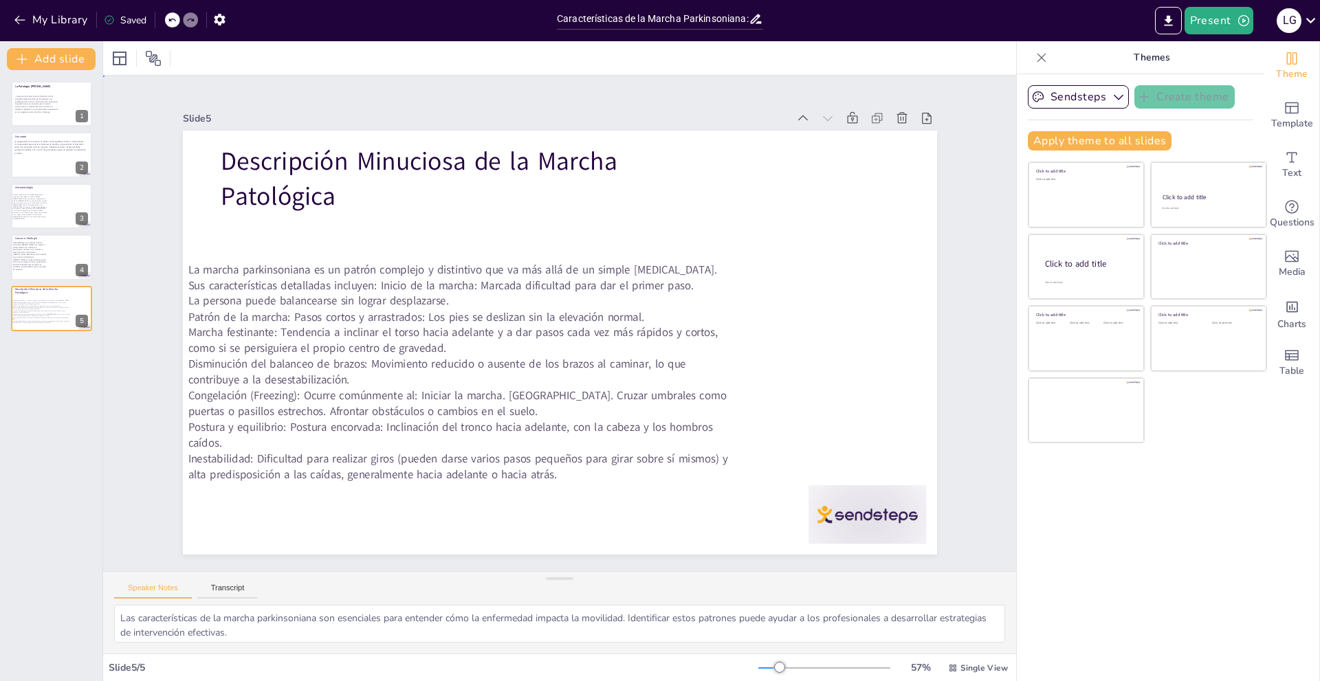
click at [435, 131] on div "Descripción Minuciosa de la Marcha Patológica La marcha parkinsoniana es un pat…" at bounding box center [560, 343] width 754 height 424
click at [41, 82] on div at bounding box center [51, 103] width 82 height 47
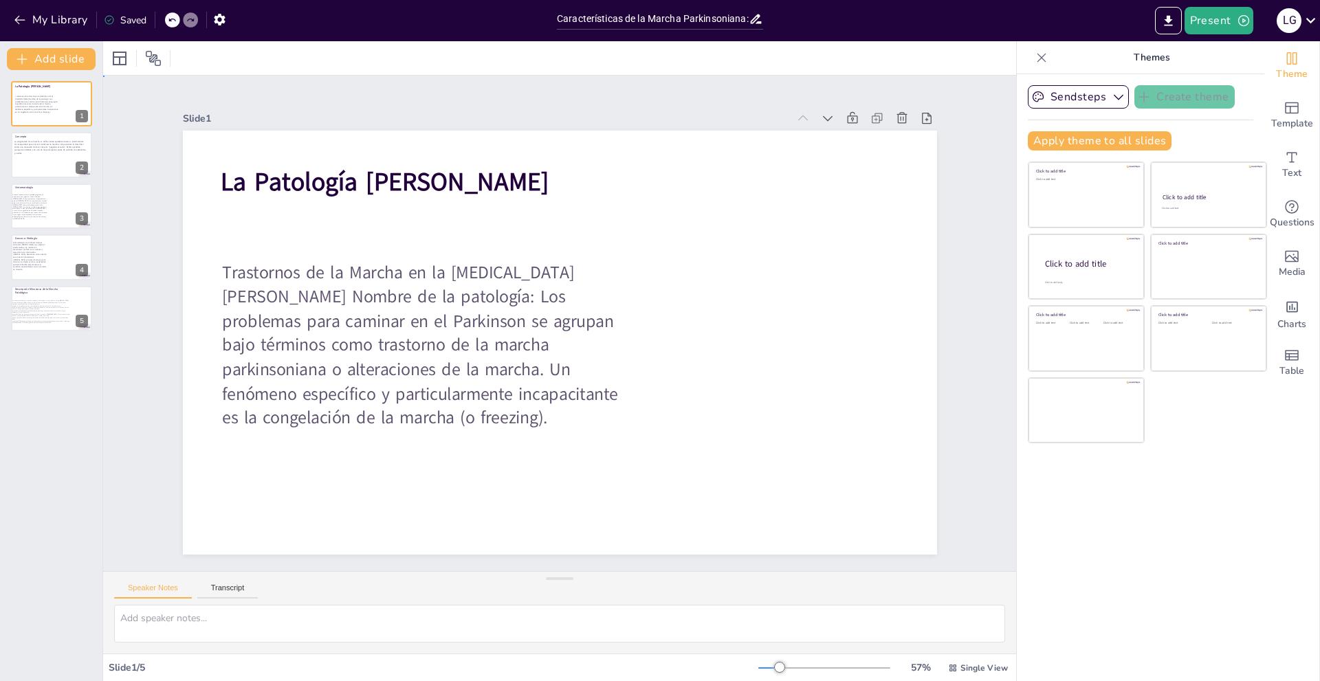
click at [993, 265] on div "Slide 1 La Patología [PERSON_NAME] Trastornos de la Marcha en la [MEDICAL_DATA]…" at bounding box center [559, 324] width 913 height 496
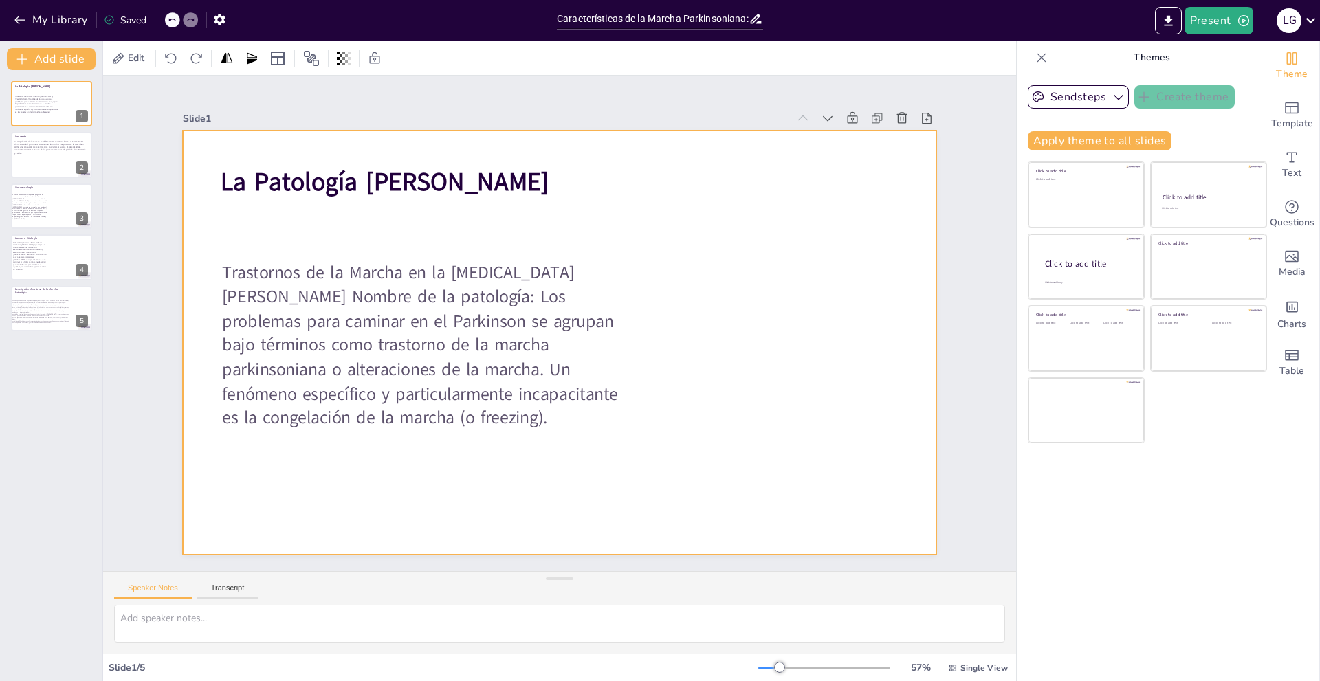
click at [874, 280] on div at bounding box center [560, 343] width 754 height 424
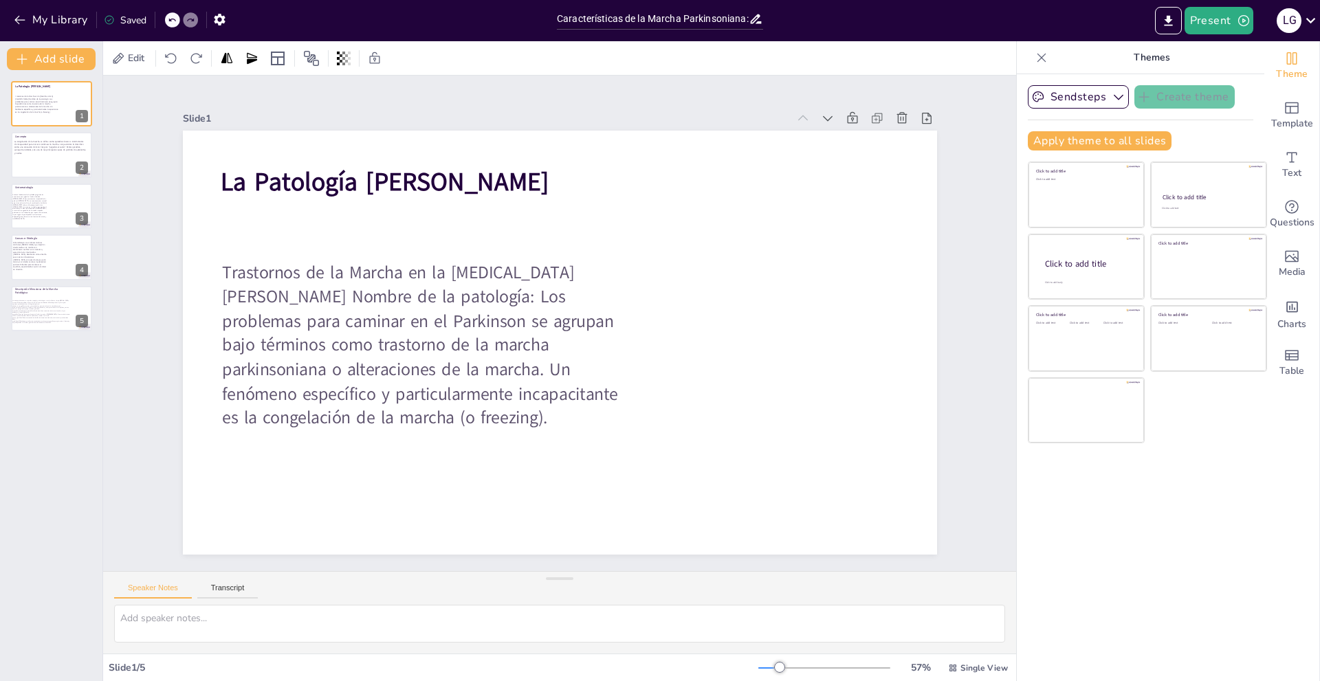
click at [791, 264] on div at bounding box center [560, 343] width 754 height 424
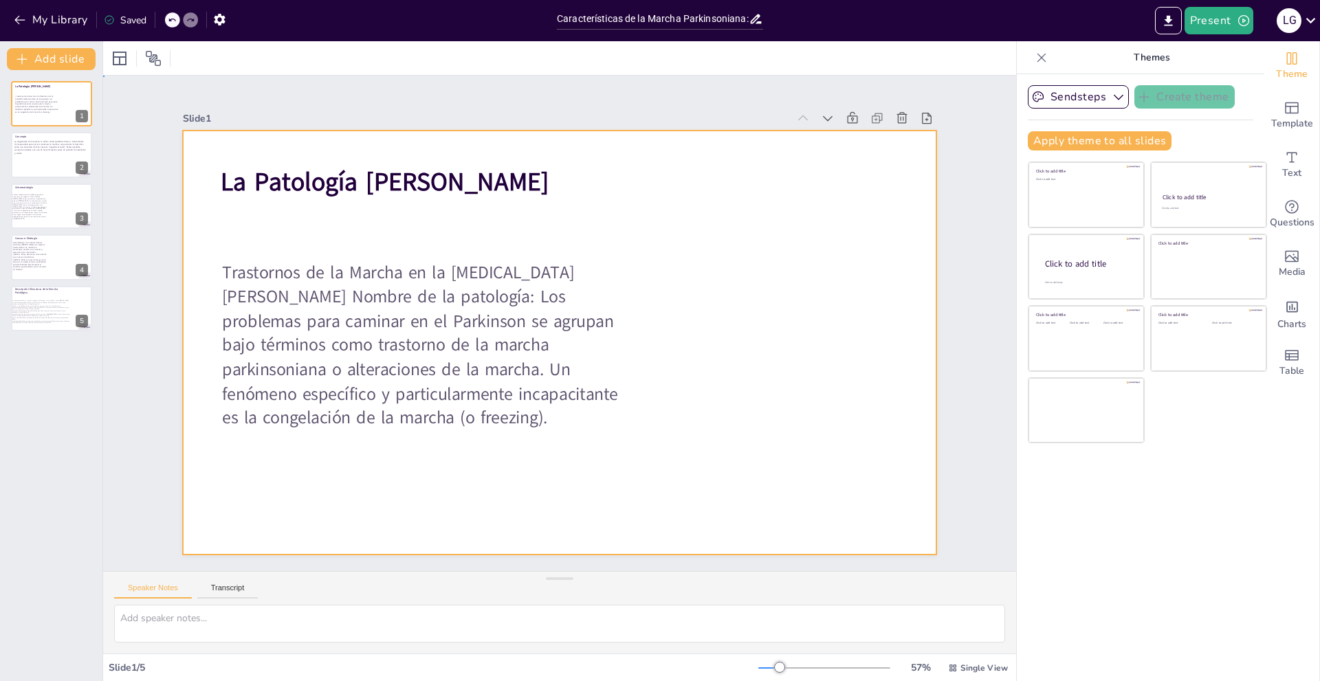
click at [792, 234] on div at bounding box center [560, 343] width 754 height 424
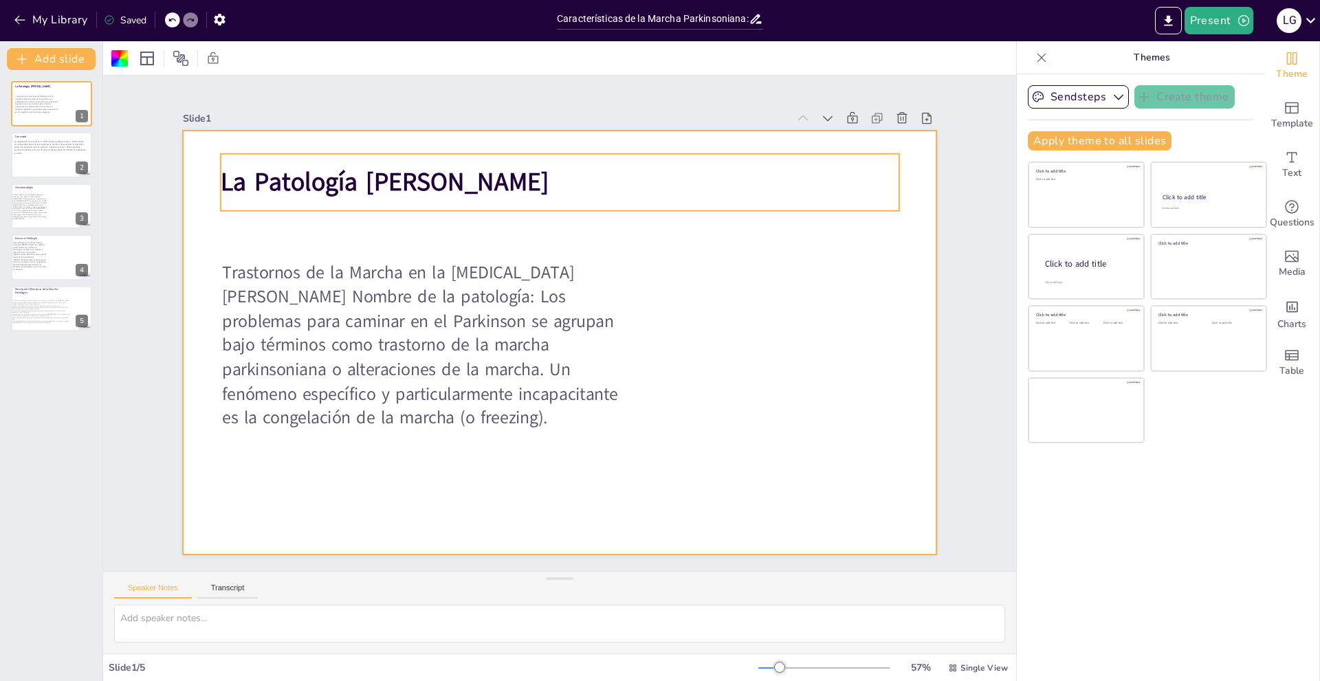
click at [385, 198] on div "La Patología [PERSON_NAME]" at bounding box center [559, 182] width 678 height 57
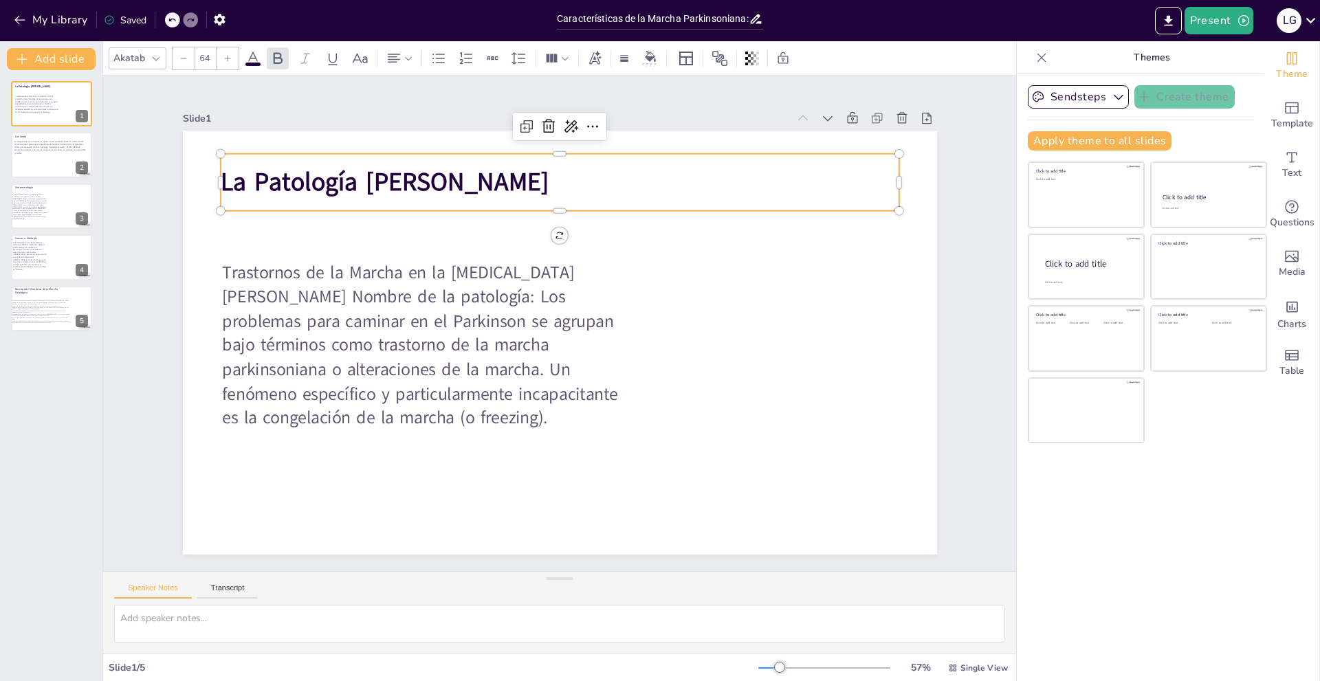
click at [385, 198] on div "La Patología [PERSON_NAME]" at bounding box center [559, 182] width 678 height 57
click at [390, 190] on strong "La Patología [PERSON_NAME]" at bounding box center [384, 182] width 329 height 34
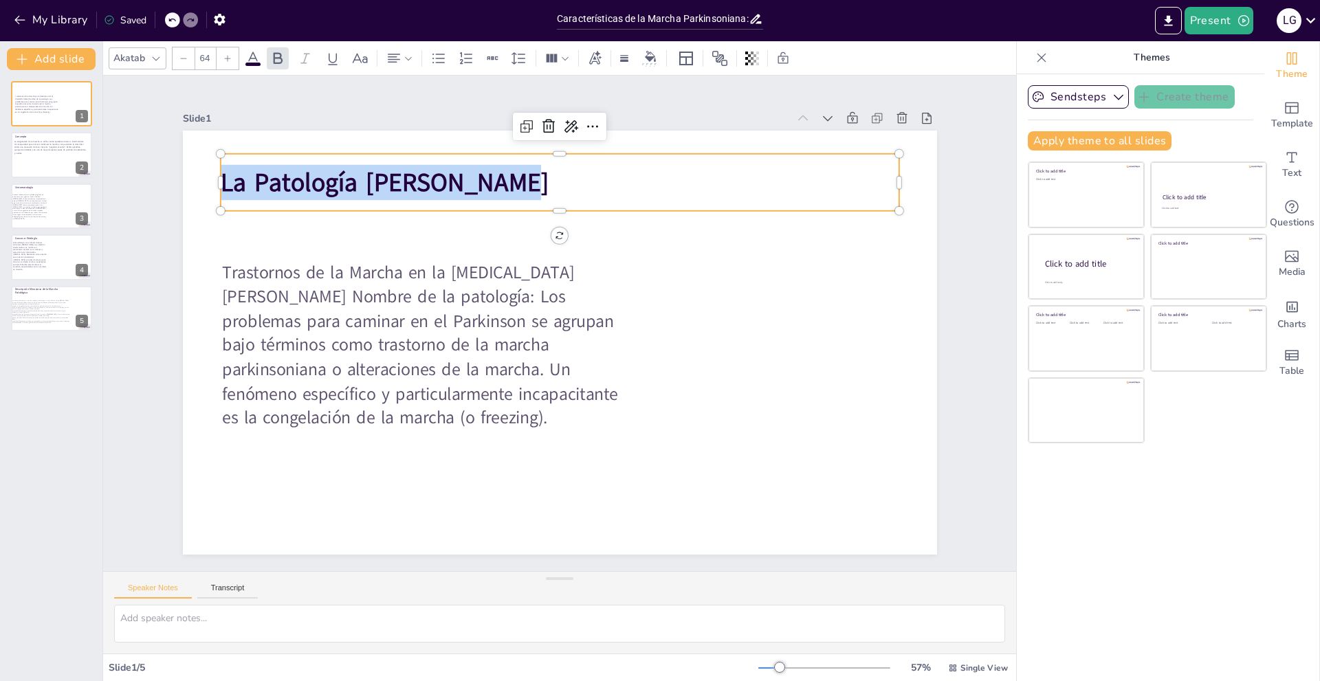
click at [390, 190] on strong "La Patología [PERSON_NAME]" at bounding box center [384, 182] width 329 height 34
copy strong "La Patología [PERSON_NAME]"
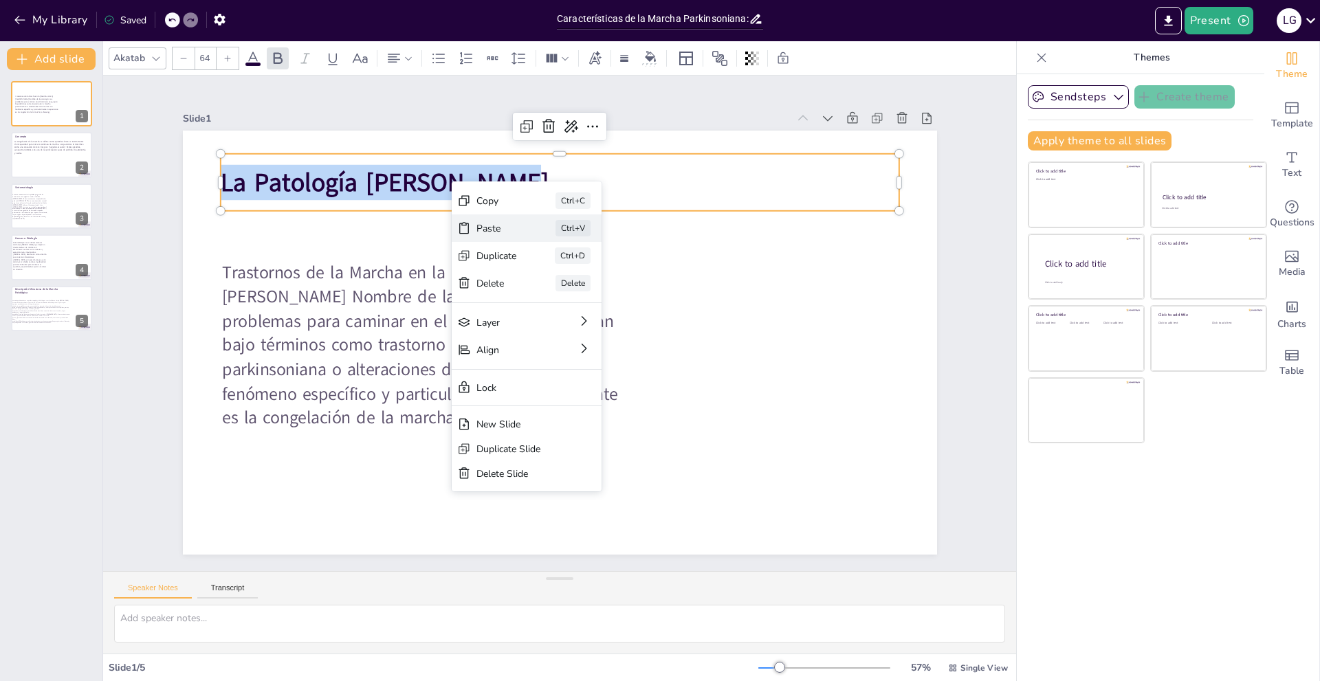
click at [513, 215] on div "Paste Ctrl+V" at bounding box center [527, 227] width 150 height 27
type input "64"
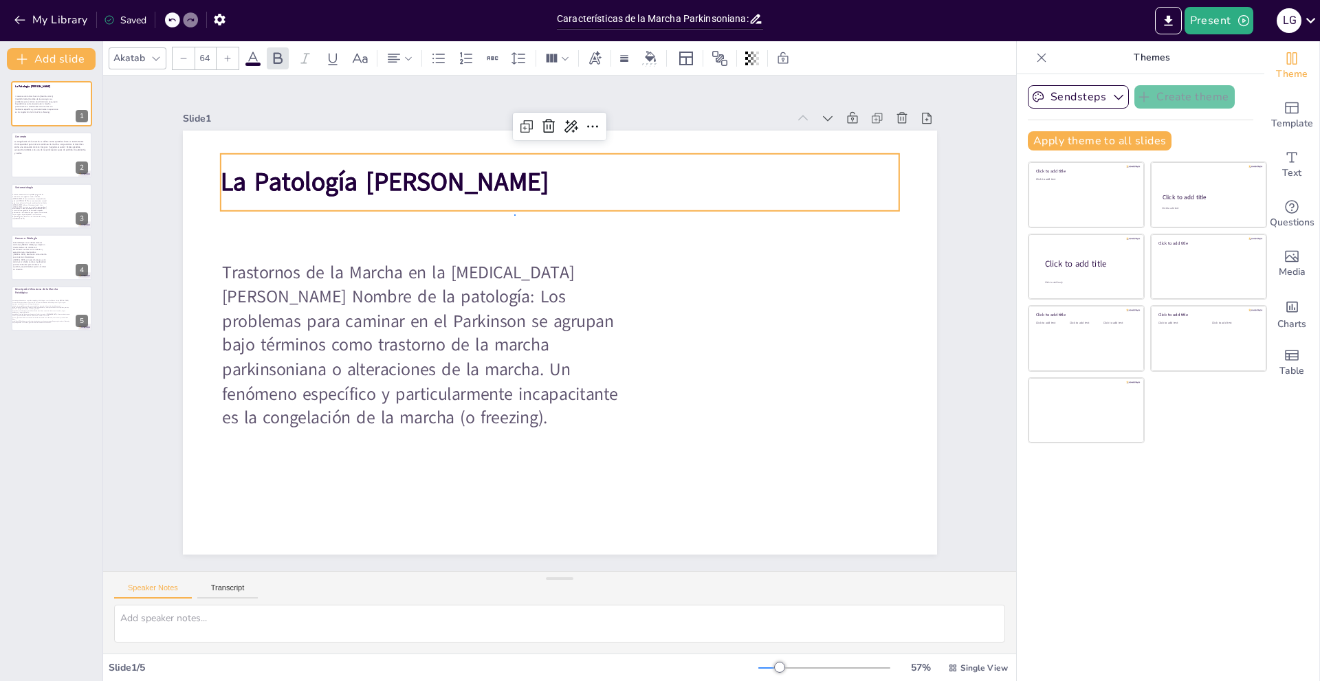
drag, startPoint x: 515, startPoint y: 214, endPoint x: 505, endPoint y: 201, distance: 17.2
click at [453, 165] on strong "La Patología [PERSON_NAME]" at bounding box center [384, 182] width 329 height 34
click at [450, 167] on strong "La Patología [PERSON_NAME]" at bounding box center [384, 182] width 329 height 34
click at [447, 175] on strong "La Patología [PERSON_NAME]" at bounding box center [384, 182] width 329 height 34
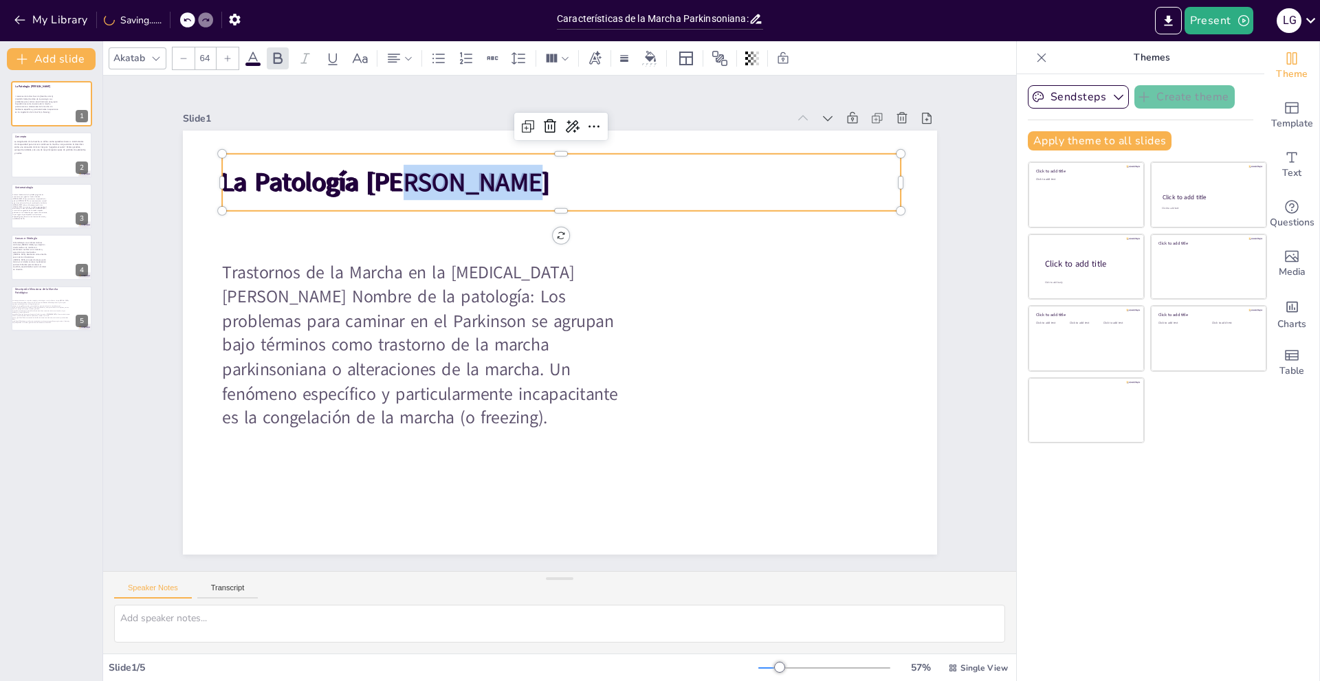
click at [447, 175] on strong "La Patología [PERSON_NAME]" at bounding box center [386, 182] width 329 height 34
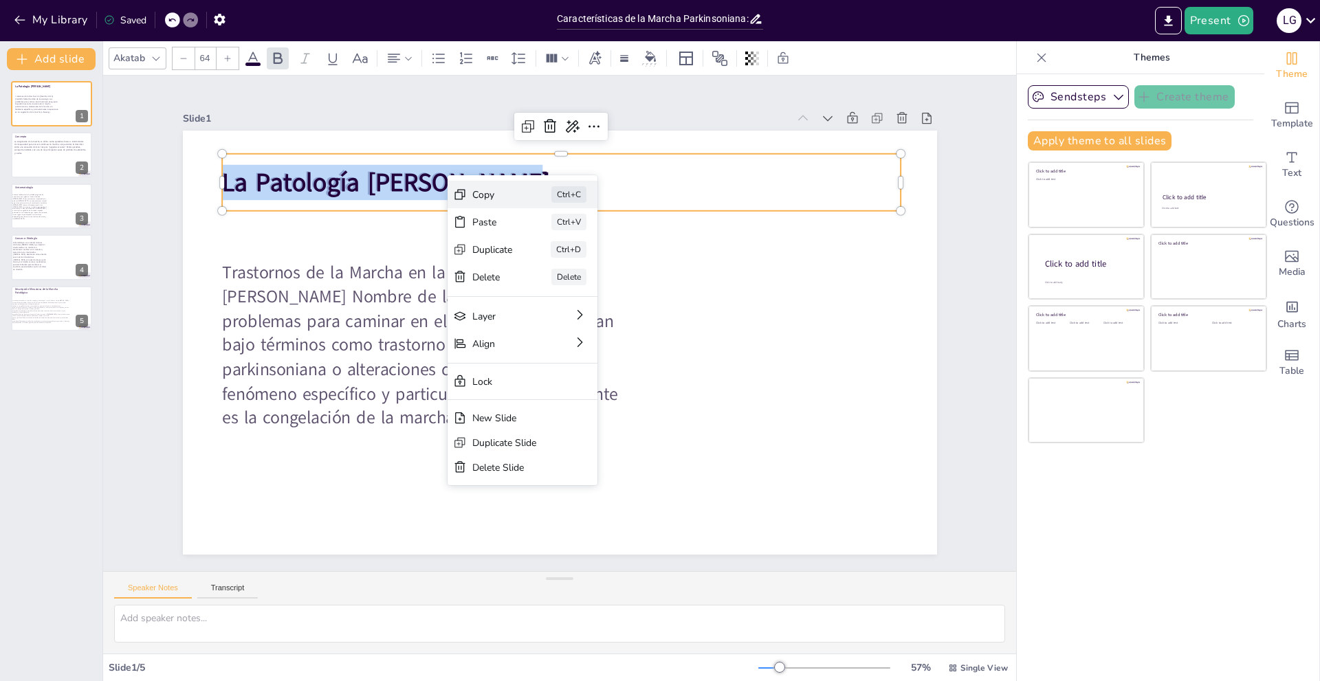
click at [507, 201] on div "Copy Ctrl+C" at bounding box center [522, 194] width 150 height 27
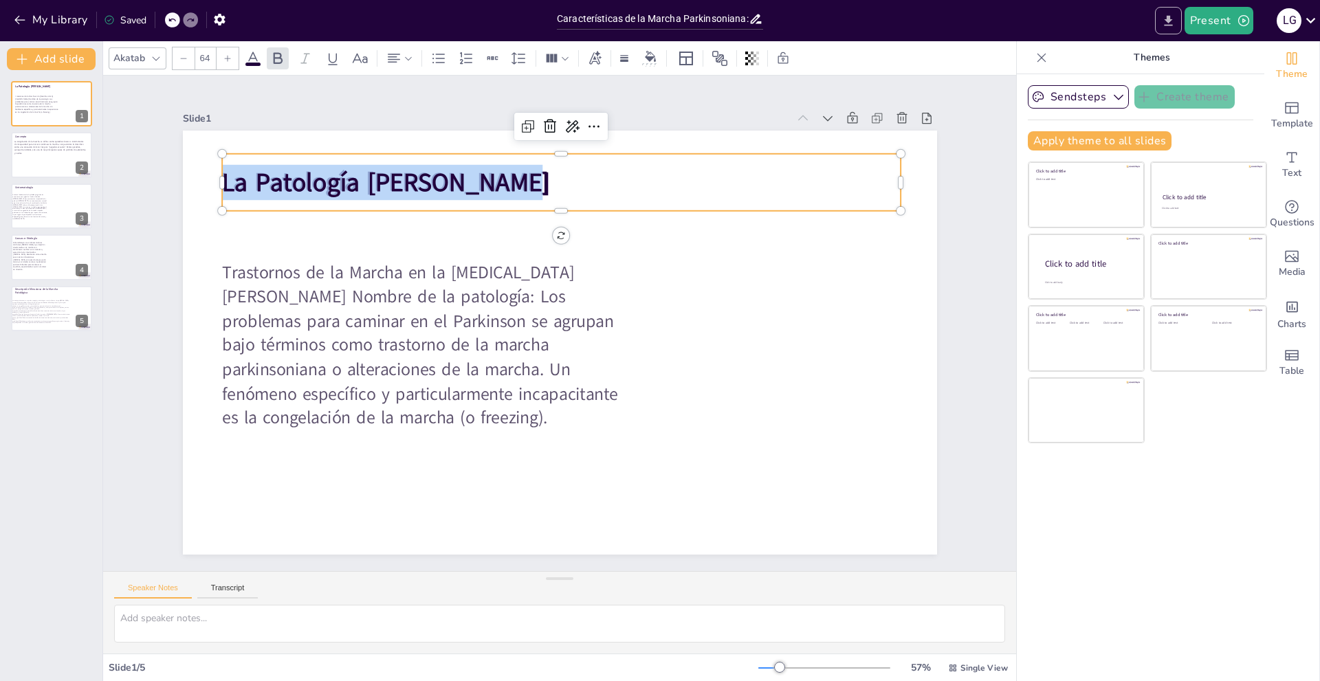
click at [1169, 12] on button "Export to PowerPoint" at bounding box center [1168, 20] width 27 height 27
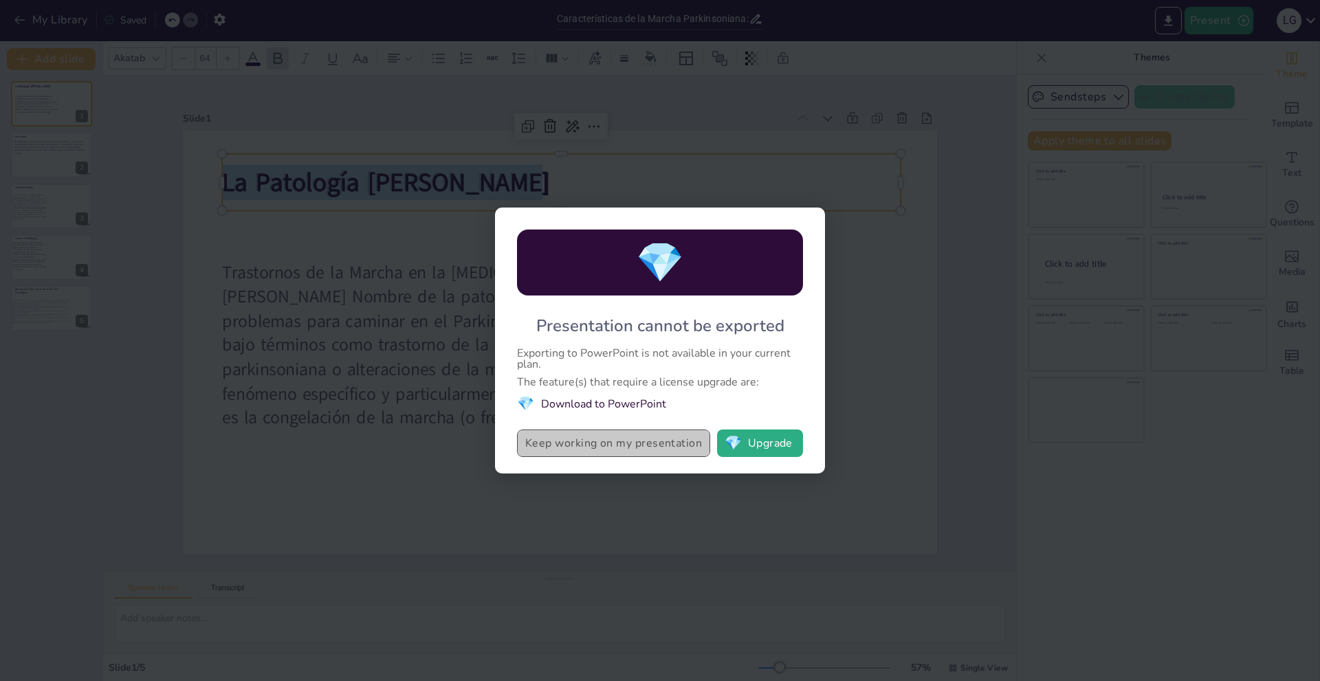
click at [639, 437] on button "Keep working on my presentation" at bounding box center [613, 443] width 193 height 27
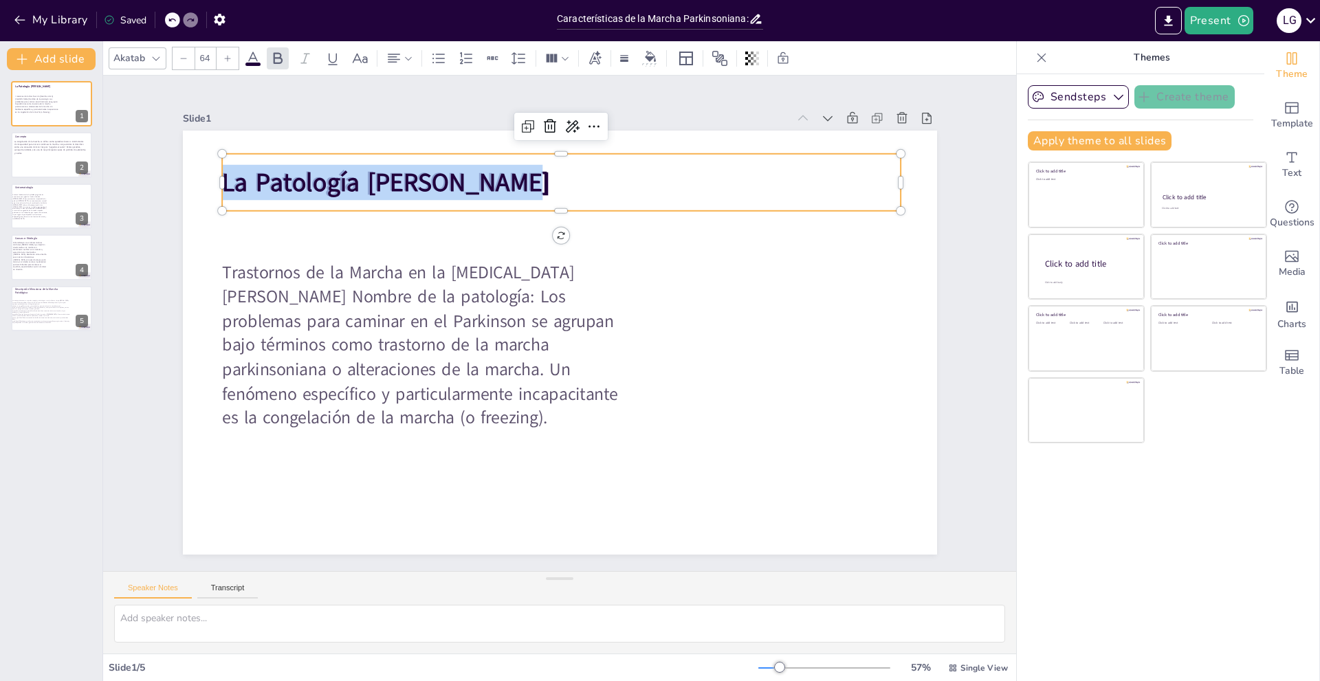
click at [1258, 14] on div "Present L G" at bounding box center [1045, 20] width 550 height 27
click at [1164, 31] on button "Export to PowerPoint" at bounding box center [1168, 20] width 27 height 27
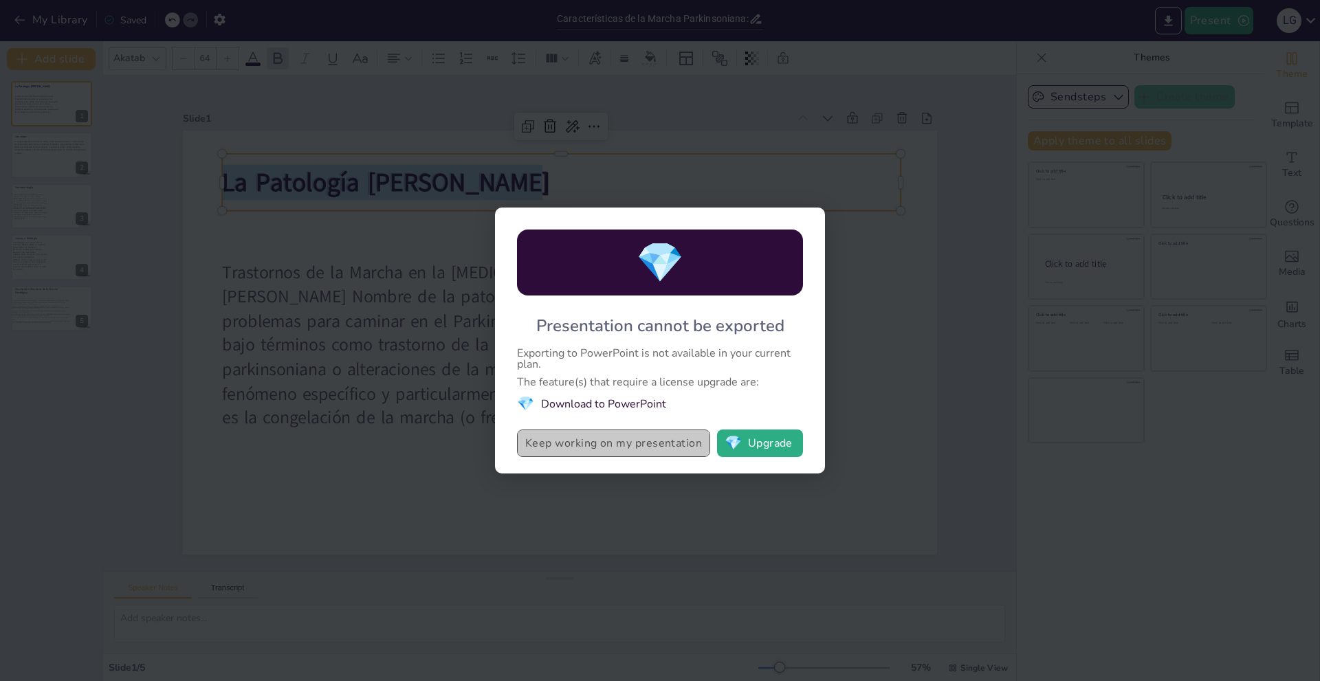
click at [683, 443] on button "Keep working on my presentation" at bounding box center [613, 443] width 193 height 27
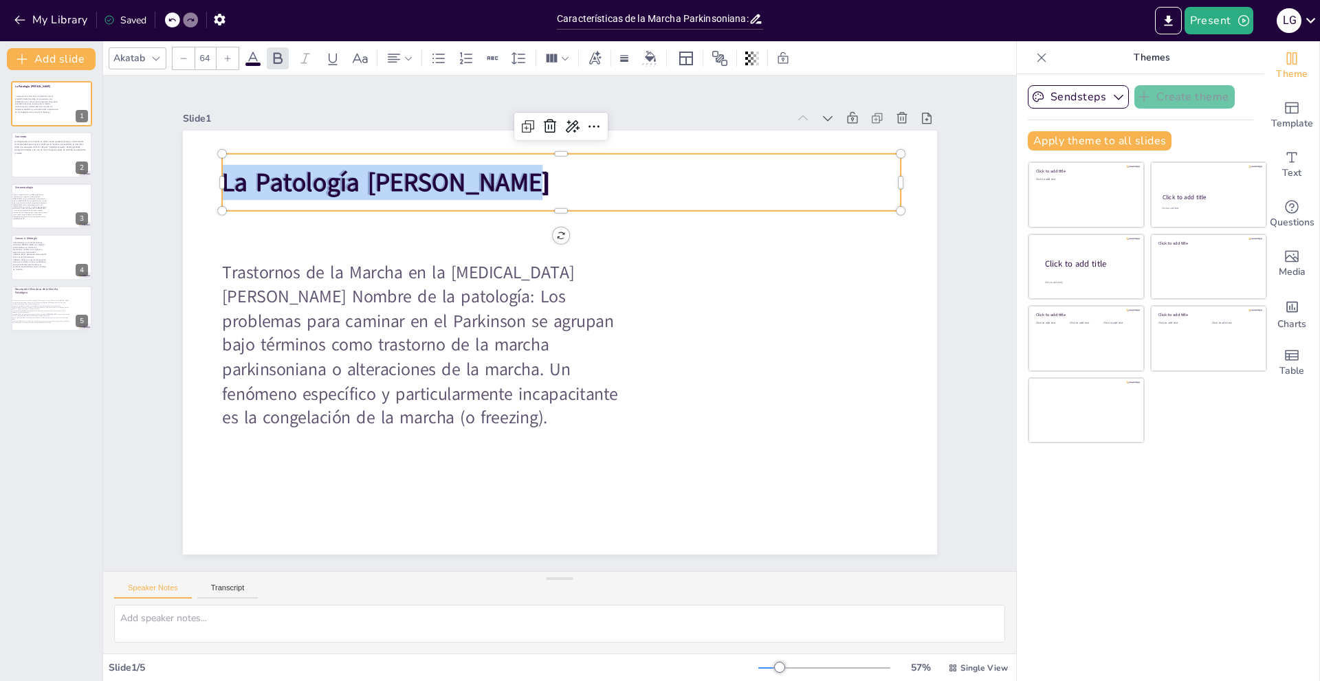
click at [1220, 36] on div "Present L G" at bounding box center [1045, 20] width 550 height 41
click at [1217, 32] on button "Present" at bounding box center [1218, 20] width 69 height 27
click at [652, 528] on div at bounding box center [660, 340] width 1320 height 681
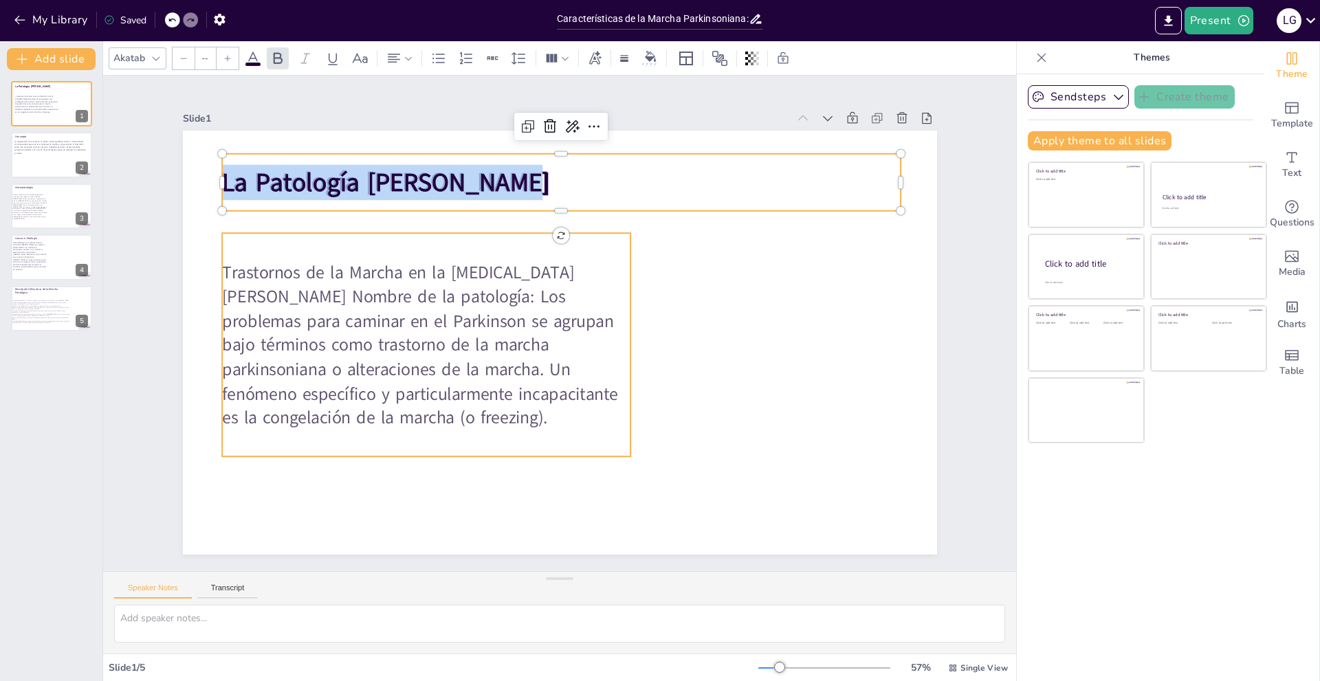
type input "44.1"
click at [533, 382] on span "Trastornos de la Marcha en la [MEDICAL_DATA][PERSON_NAME] Nombre de la patologí…" at bounding box center [420, 345] width 396 height 169
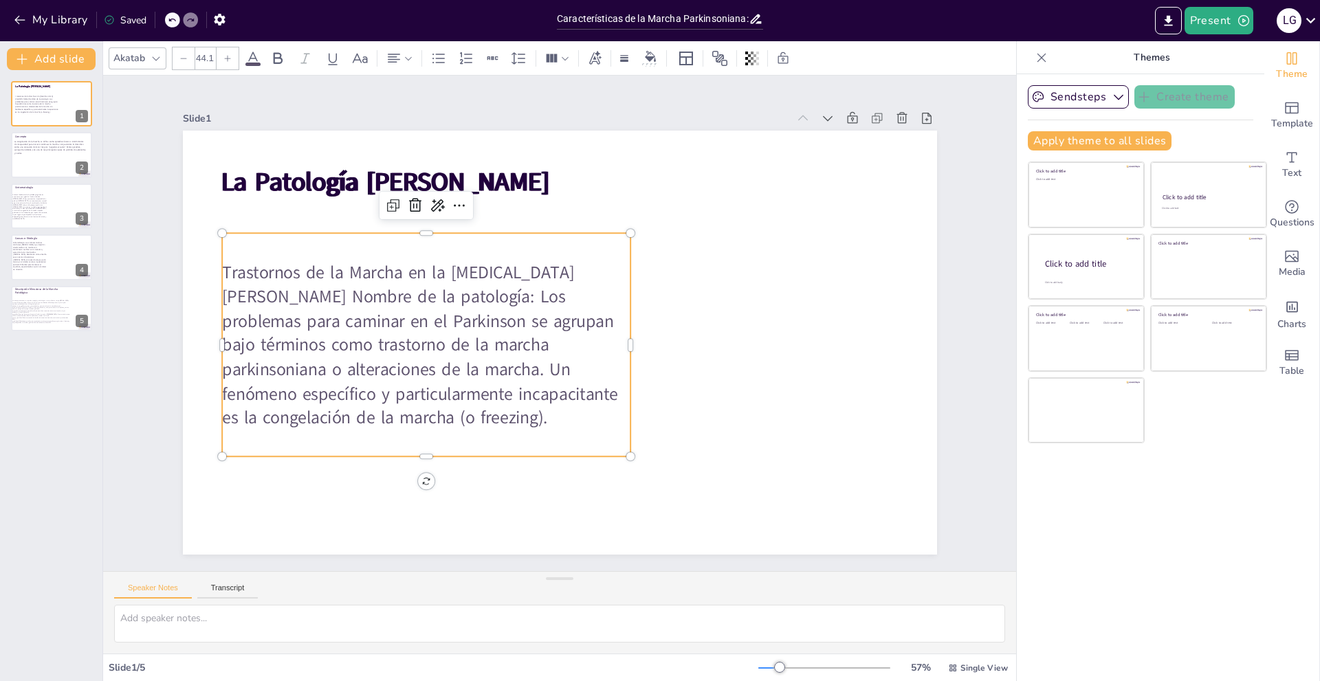
click at [530, 379] on span "Trastornos de la Marcha en la [MEDICAL_DATA][PERSON_NAME] Nombre de la patologí…" at bounding box center [420, 345] width 396 height 169
click at [15, 192] on div "La causa fundamental es la pérdida progresiva de neuronas en una región del cer…" at bounding box center [30, 207] width 36 height 30
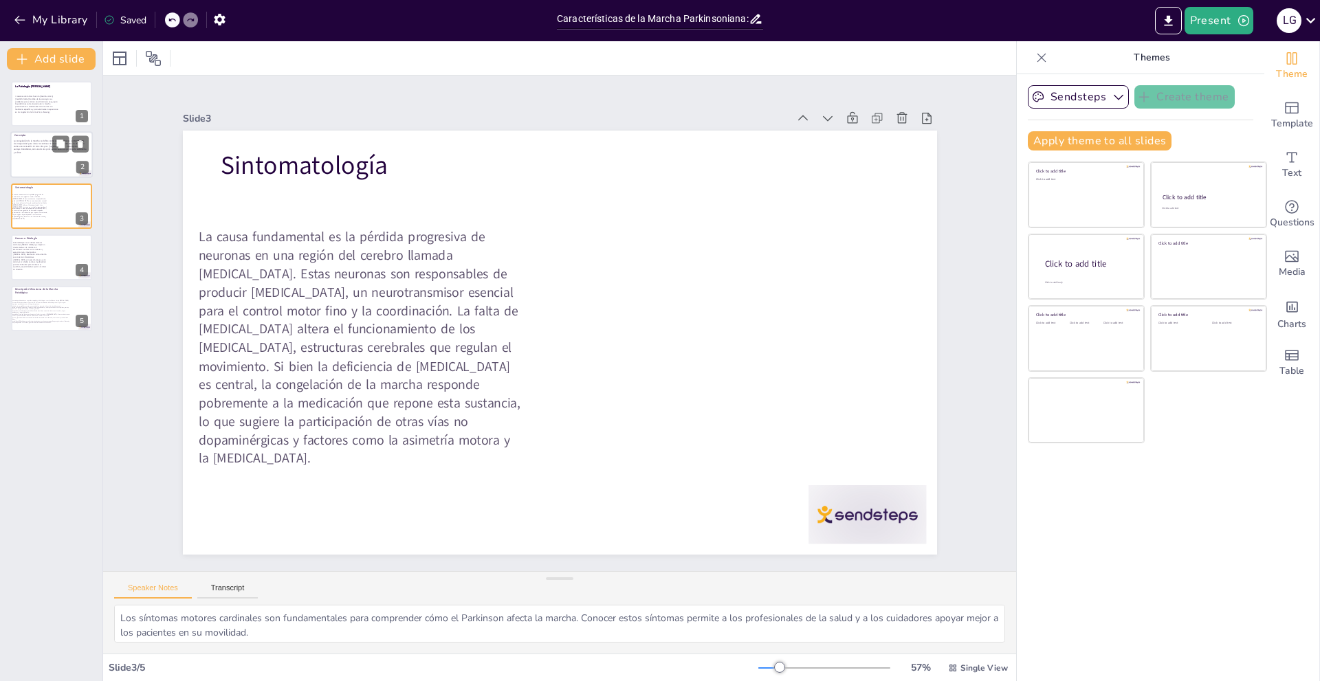
click at [27, 163] on div at bounding box center [51, 155] width 82 height 47
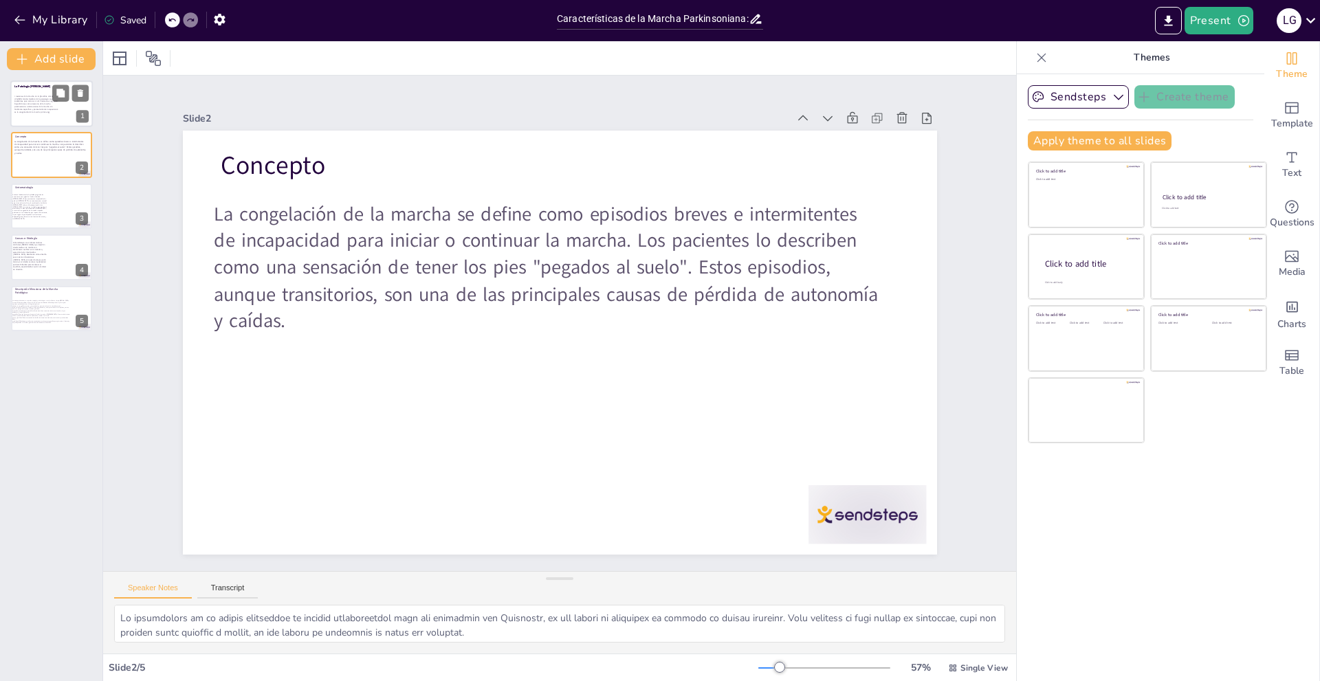
click at [38, 104] on span "Trastornos de la Marcha en la [MEDICAL_DATA][PERSON_NAME] Nombre de la patologí…" at bounding box center [35, 104] width 43 height 19
